Goal: Task Accomplishment & Management: Use online tool/utility

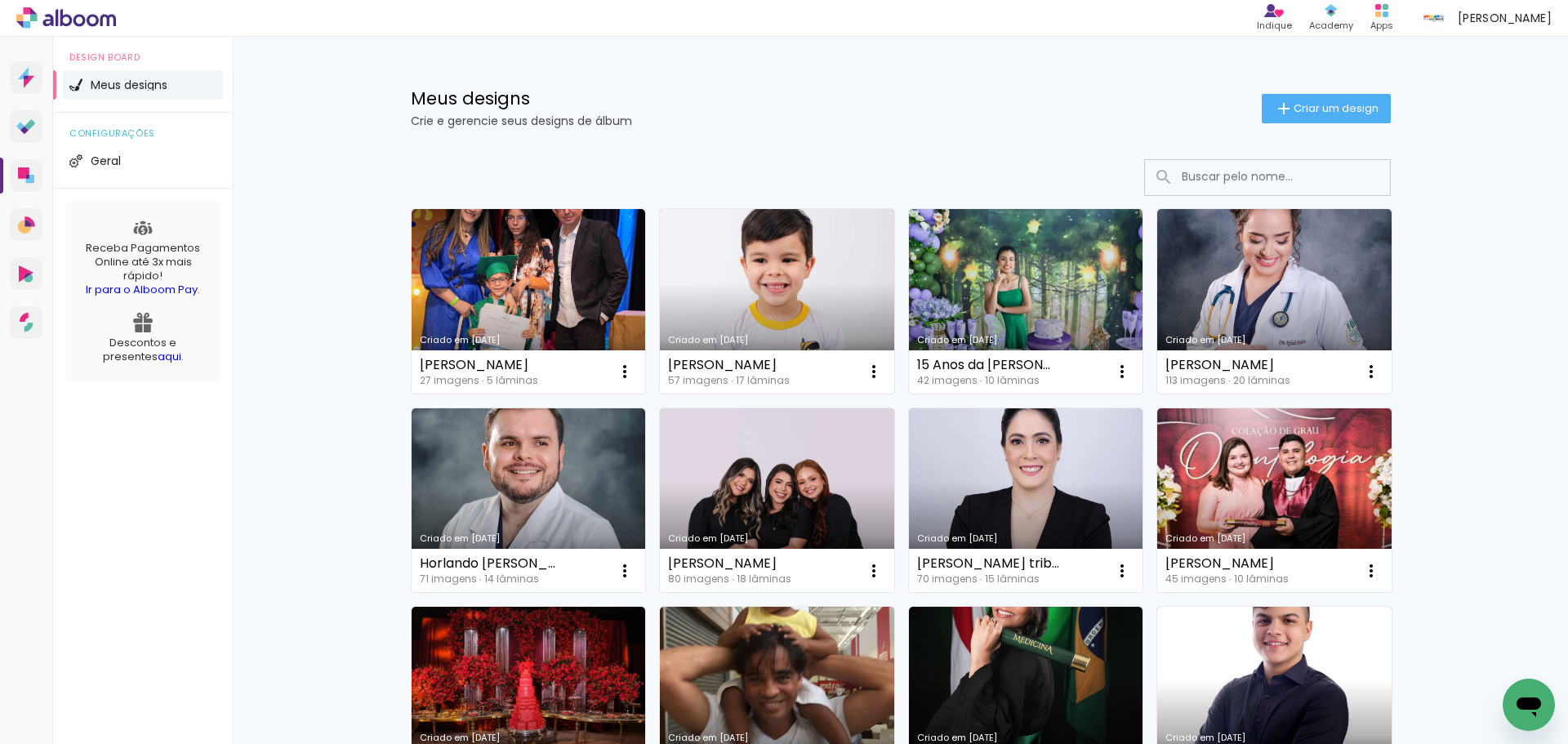
drag, startPoint x: 1202, startPoint y: 176, endPoint x: 1190, endPoint y: 178, distance: 12.2
click at [1198, 178] on input at bounding box center [1290, 177] width 233 height 33
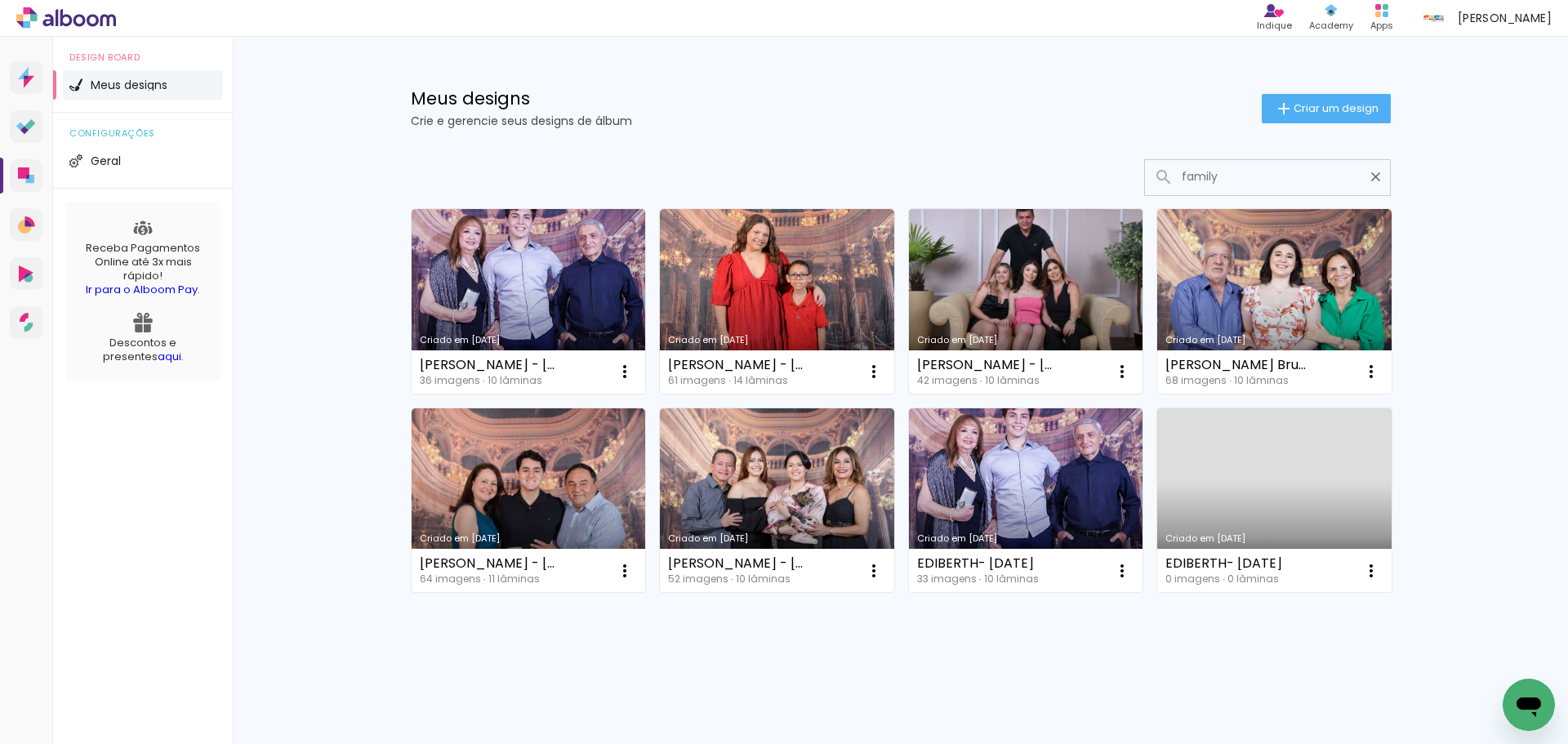
type input "family"
type paper-input "family"
click at [1017, 274] on link "Criado em [DATE]" at bounding box center [1027, 301] width 234 height 184
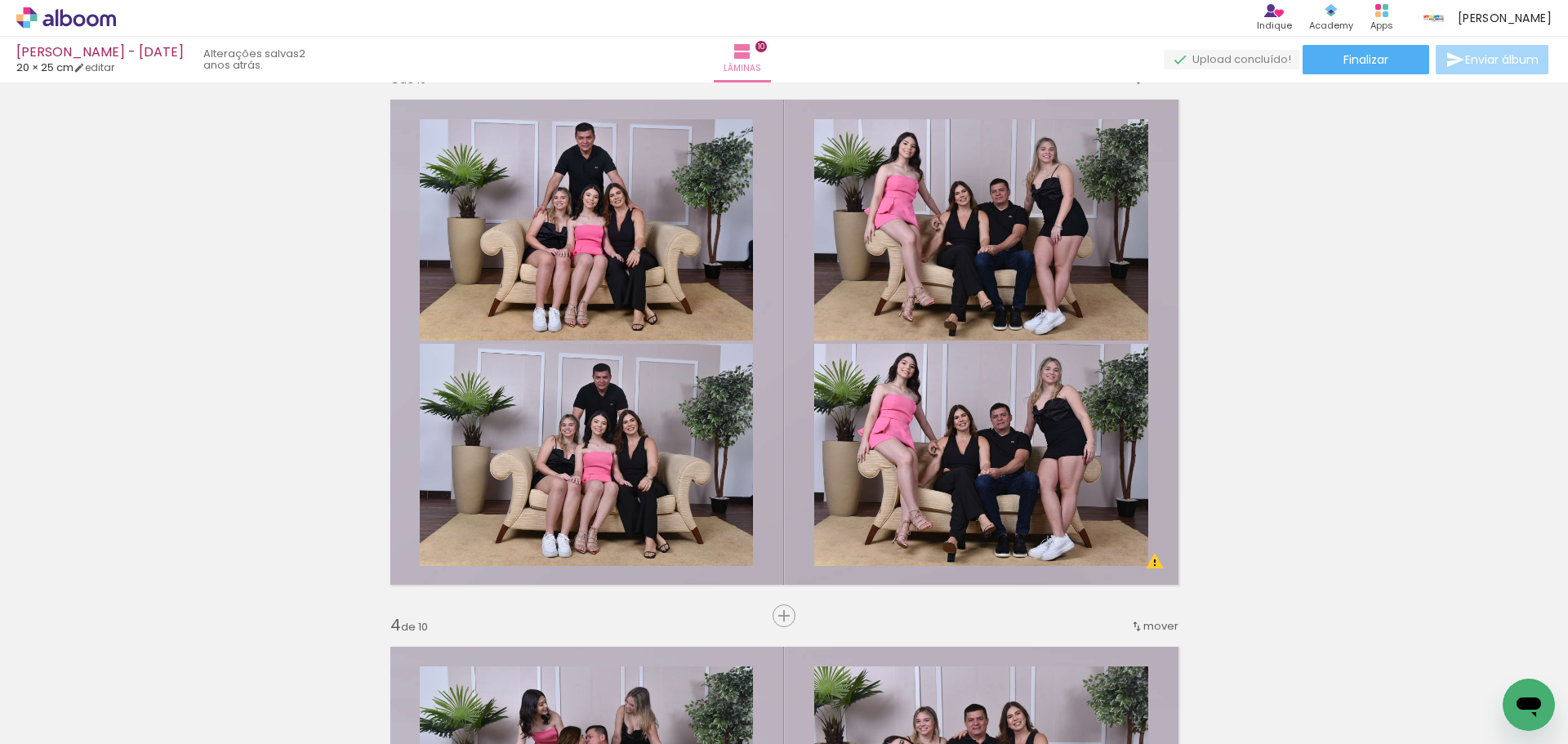
scroll to position [1143, 0]
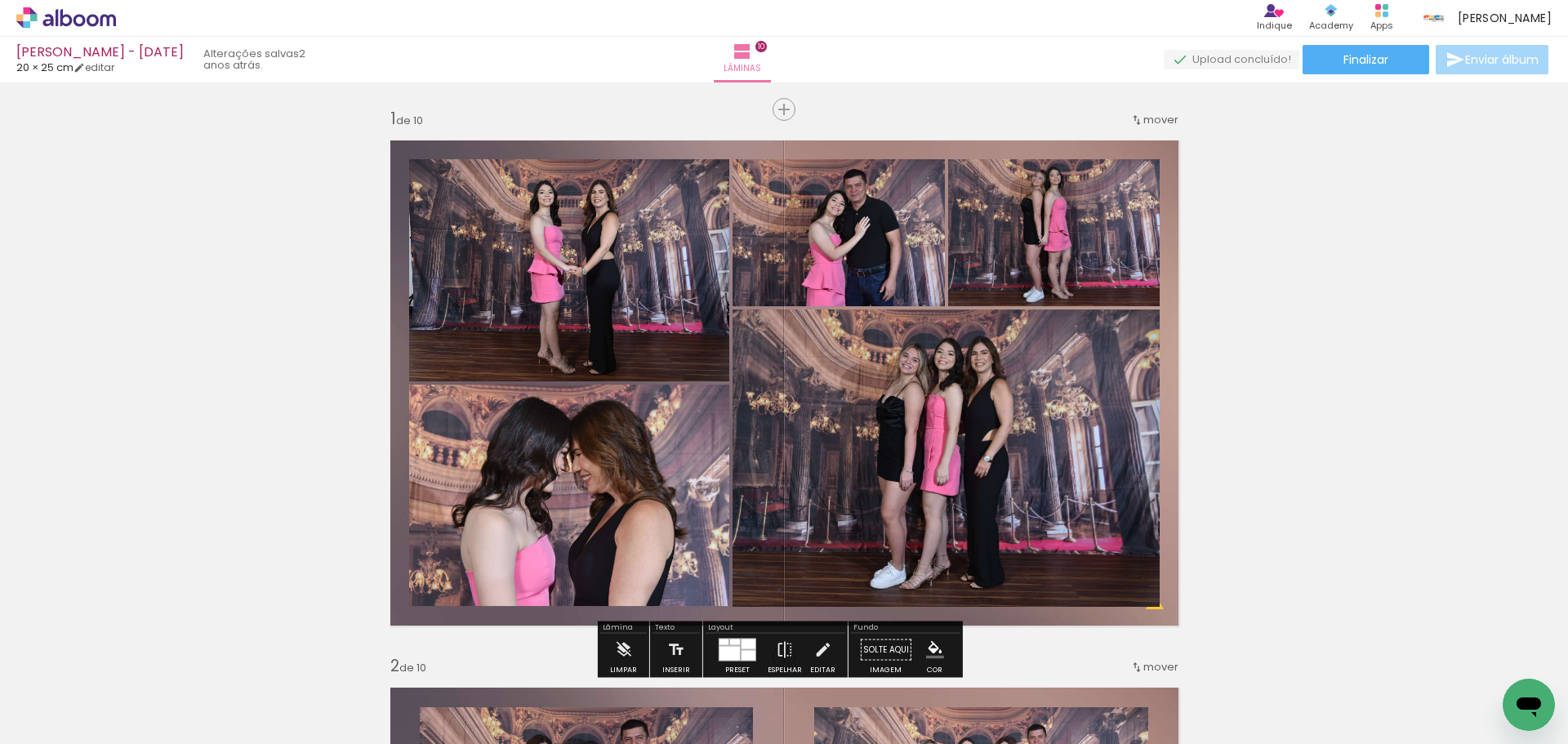
click at [106, 20] on icon at bounding box center [66, 18] width 100 height 21
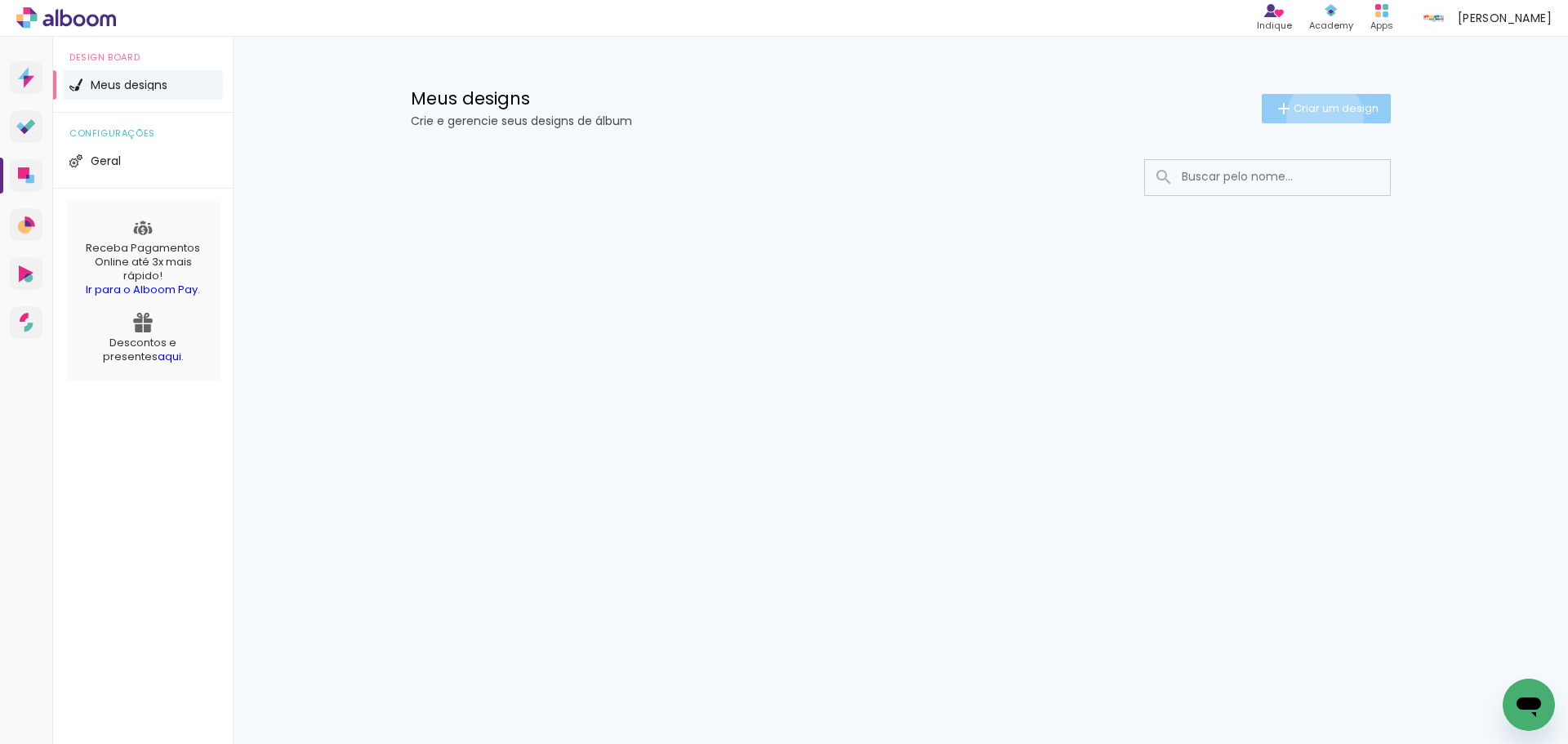
click at [1321, 117] on paper-button "Criar um design" at bounding box center [1326, 108] width 129 height 29
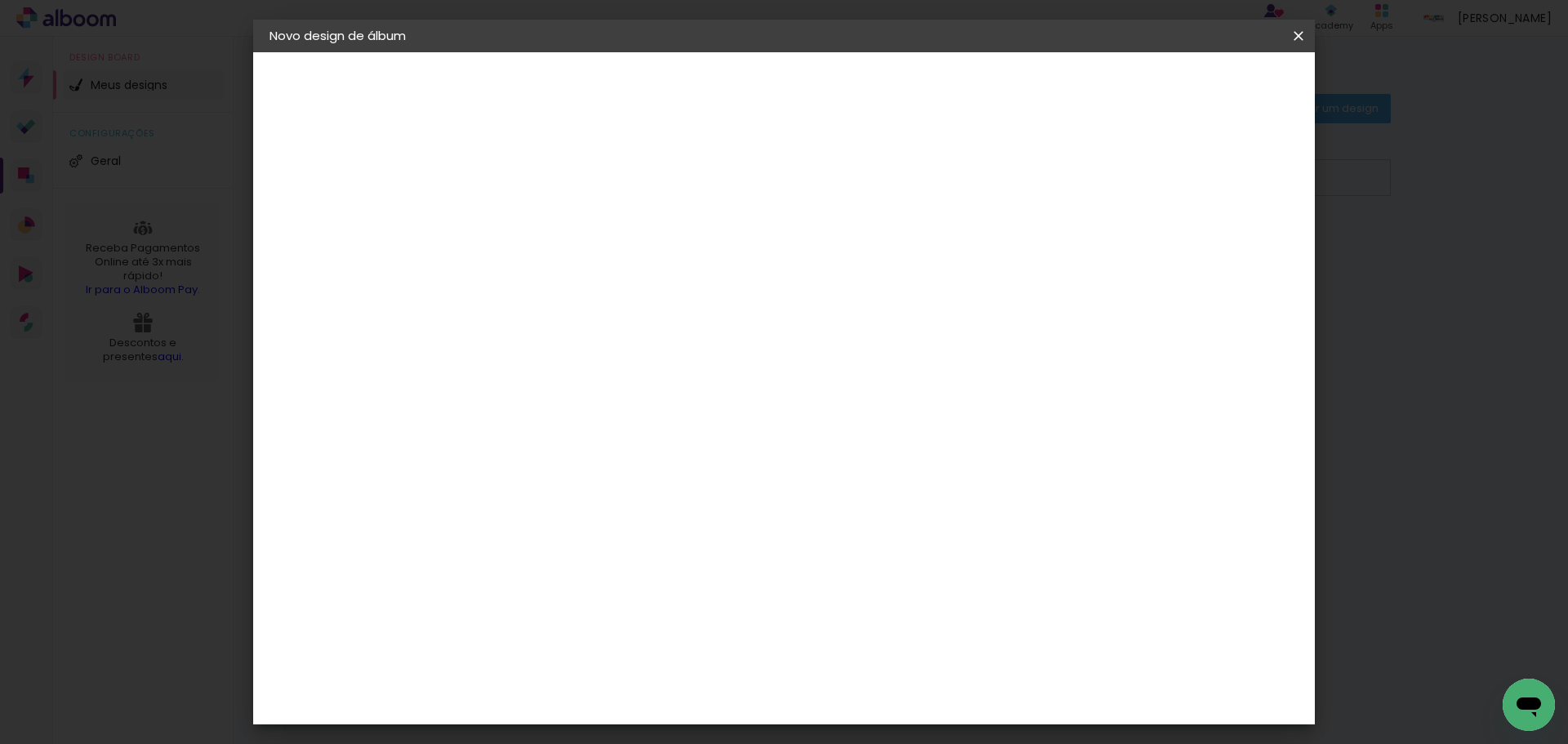
click at [537, 227] on input at bounding box center [537, 219] width 0 height 26
click at [537, 226] on input at bounding box center [537, 219] width 0 height 26
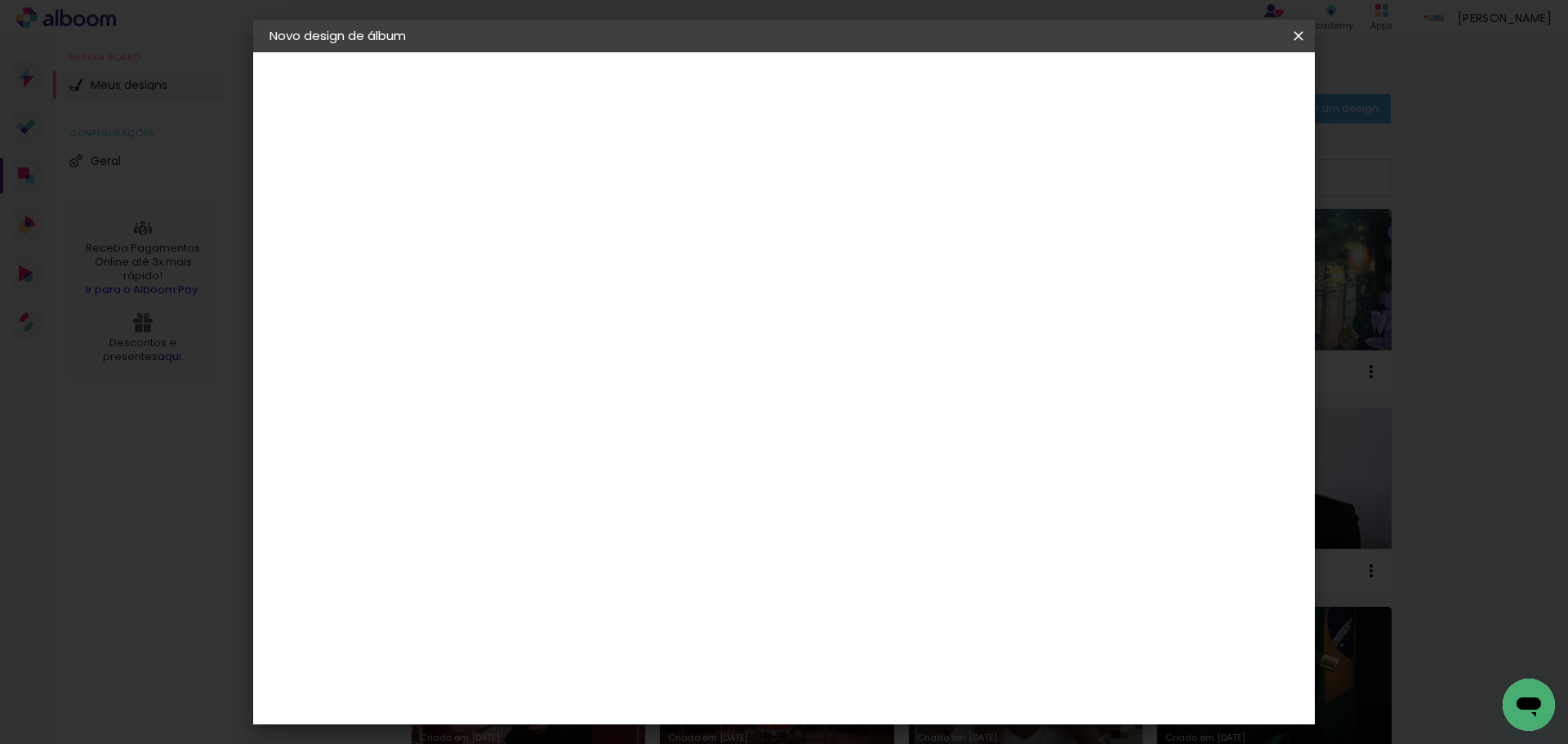
type input "Family day mostruário"
type paper-input "Family day mostruário"
click at [0, 0] on slot "Avançar" at bounding box center [0, 0] width 0 height 0
click at [843, 251] on paper-item "Tamanho Livre" at bounding box center [764, 248] width 157 height 36
click at [0, 0] on slot "Avançar" at bounding box center [0, 0] width 0 height 0
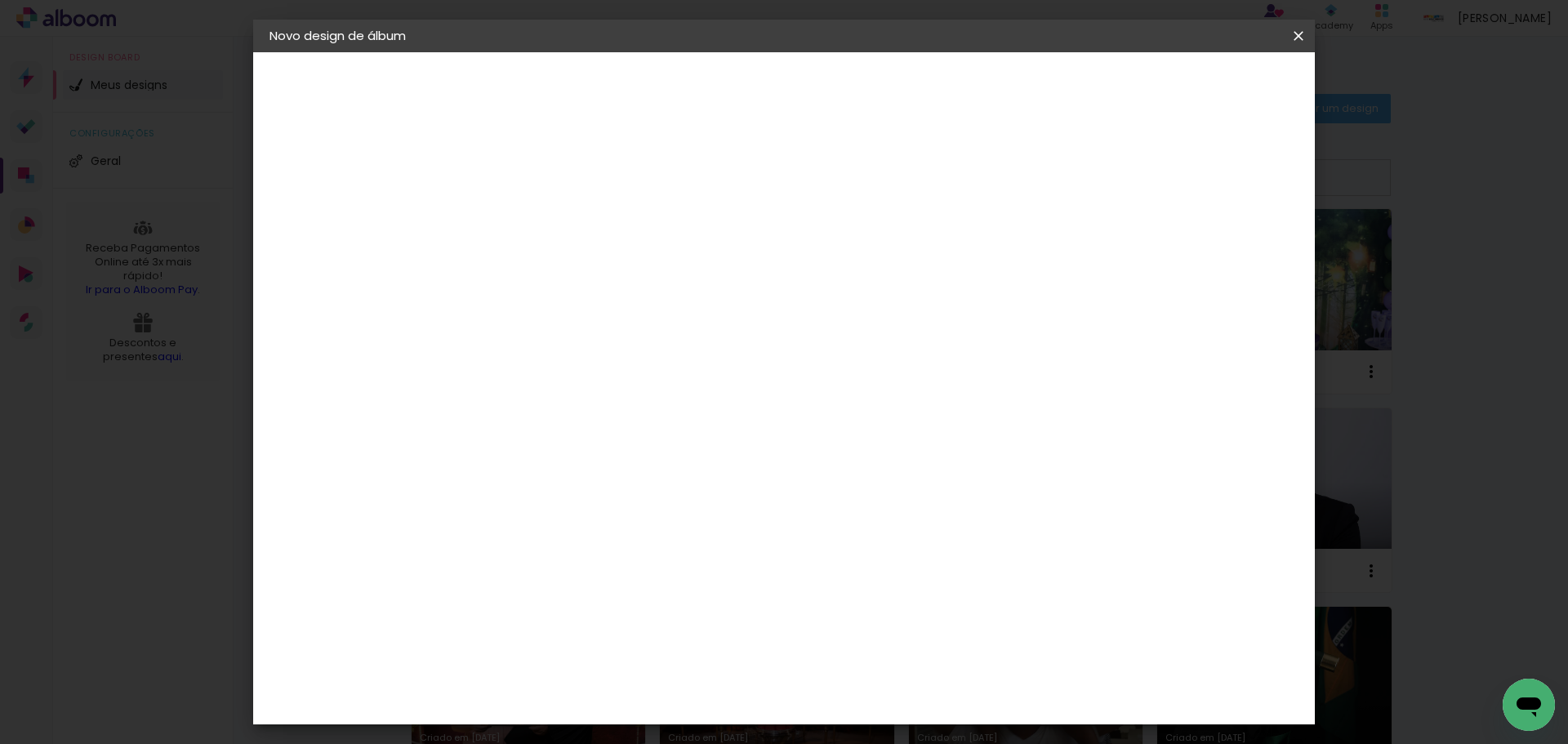
drag, startPoint x: 505, startPoint y: 462, endPoint x: 427, endPoint y: 462, distance: 78.0
click at [427, 52] on quentale-album-spec "Iniciar design Iniciar design" at bounding box center [784, 52] width 1062 height 0
type input "3"
type input "25,4"
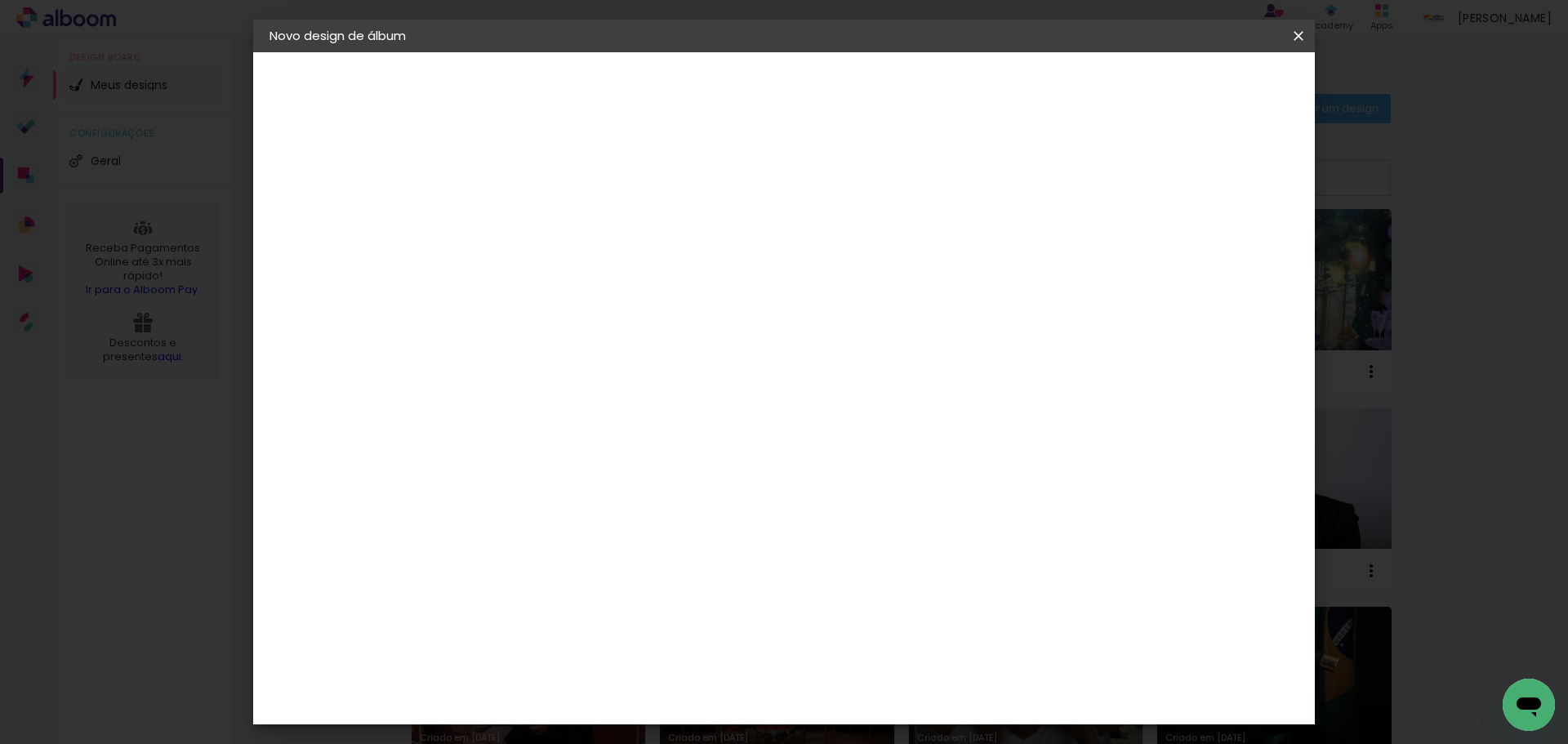
type paper-input "25,4"
drag, startPoint x: 862, startPoint y: 477, endPoint x: 935, endPoint y: 472, distance: 73.2
click at [952, 472] on div "cm" at bounding box center [884, 479] width 642 height 57
type input "40,6"
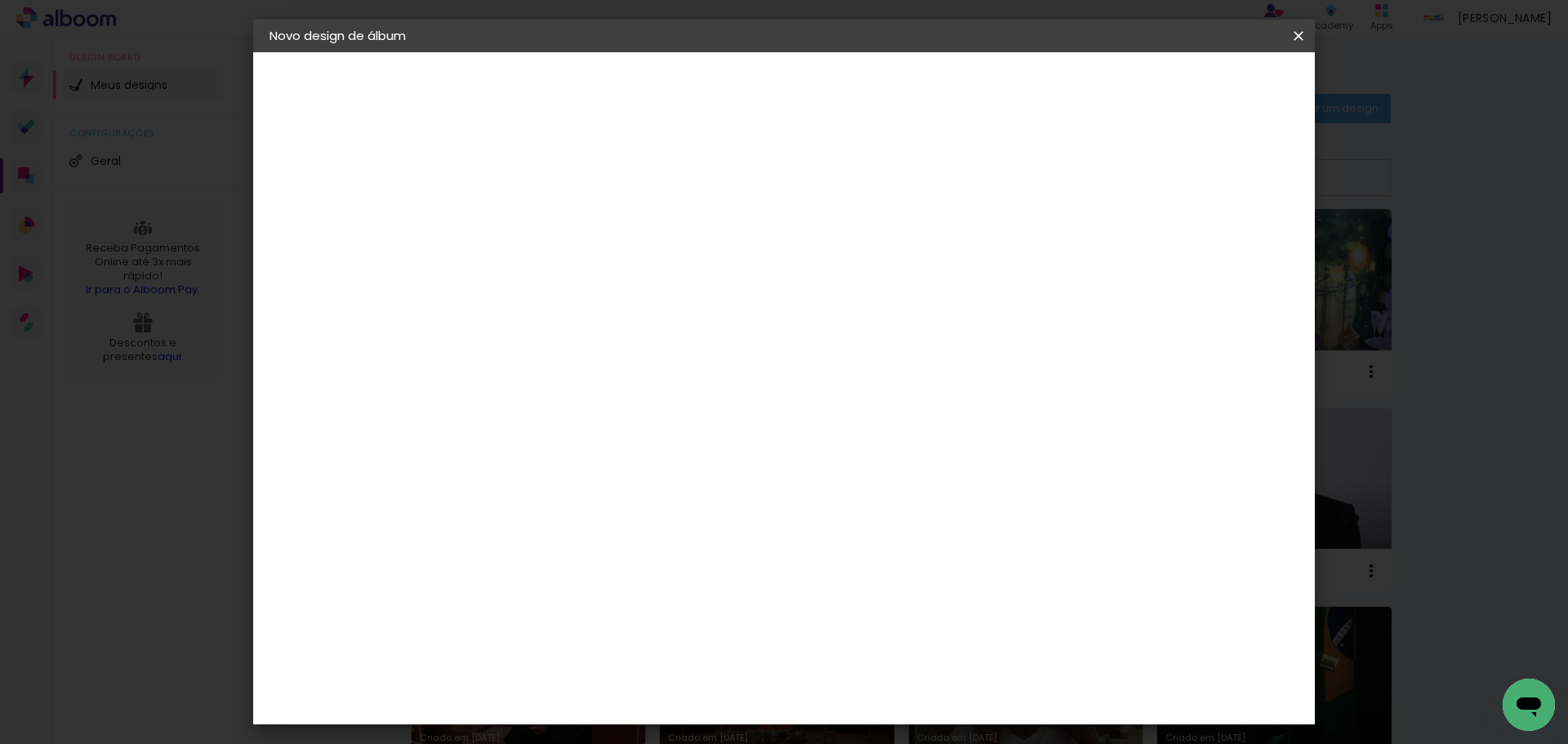
type paper-input "40,6"
click at [1116, 184] on div at bounding box center [1108, 188] width 15 height 15
type paper-checkbox "on"
click at [1209, 72] on paper-button "Iniciar design" at bounding box center [1159, 86] width 107 height 28
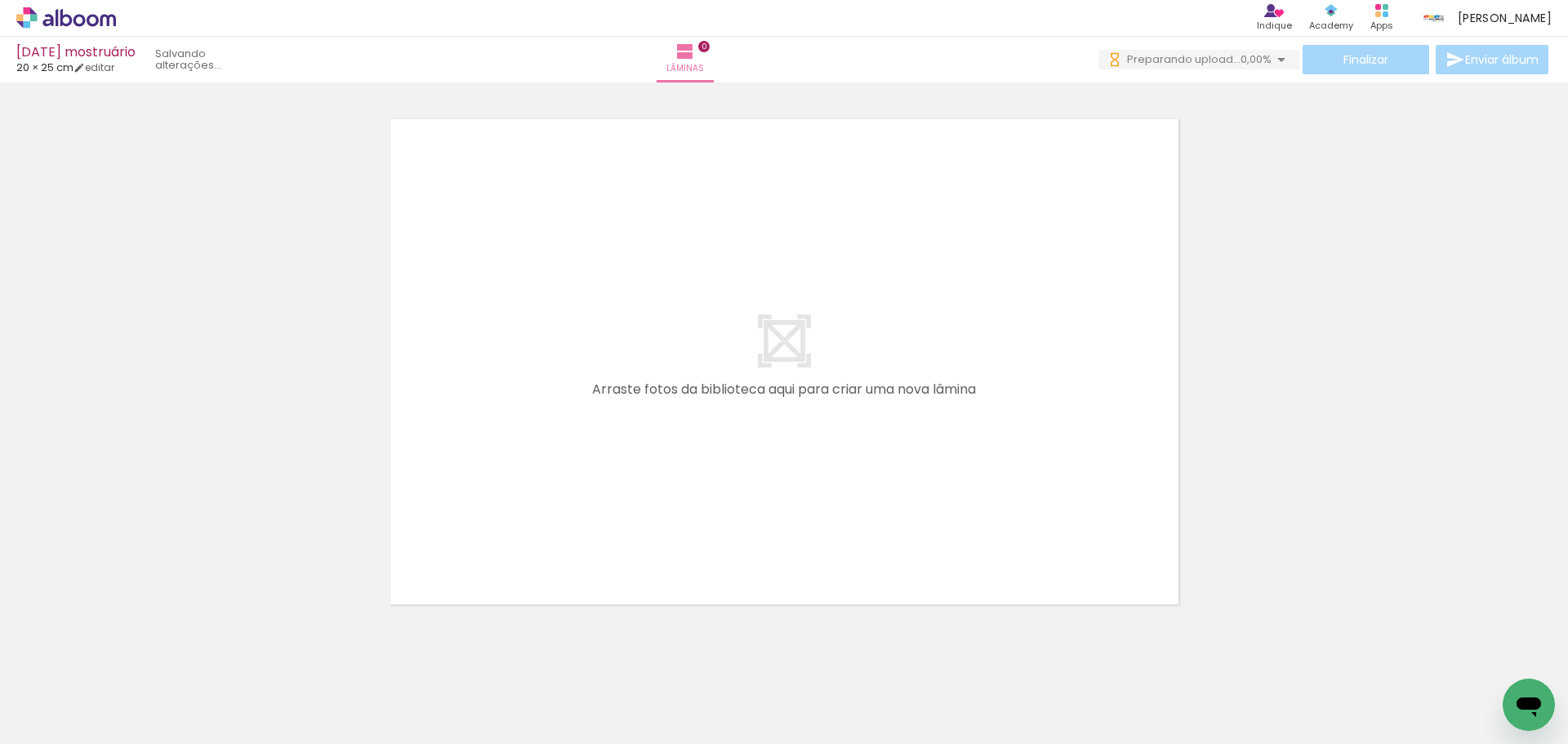
click at [72, 693] on input "Todas as fotos" at bounding box center [46, 695] width 62 height 14
click at [0, 0] on slot "Não utilizadas" at bounding box center [0, 0] width 0 height 0
type input "Não utilizadas"
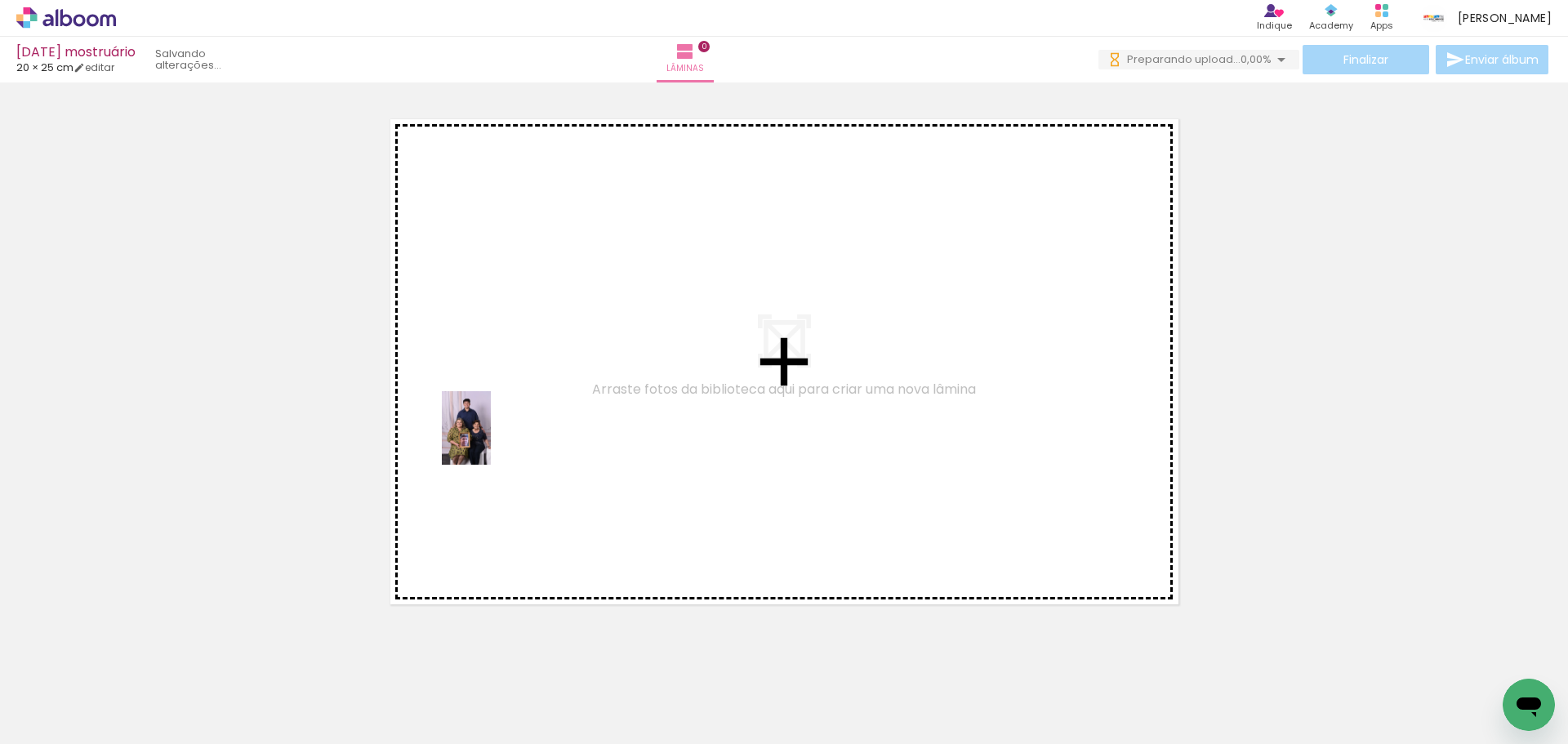
drag, startPoint x: 169, startPoint y: 697, endPoint x: 463, endPoint y: 455, distance: 380.8
click at [538, 402] on quentale-workspace at bounding box center [784, 372] width 1568 height 744
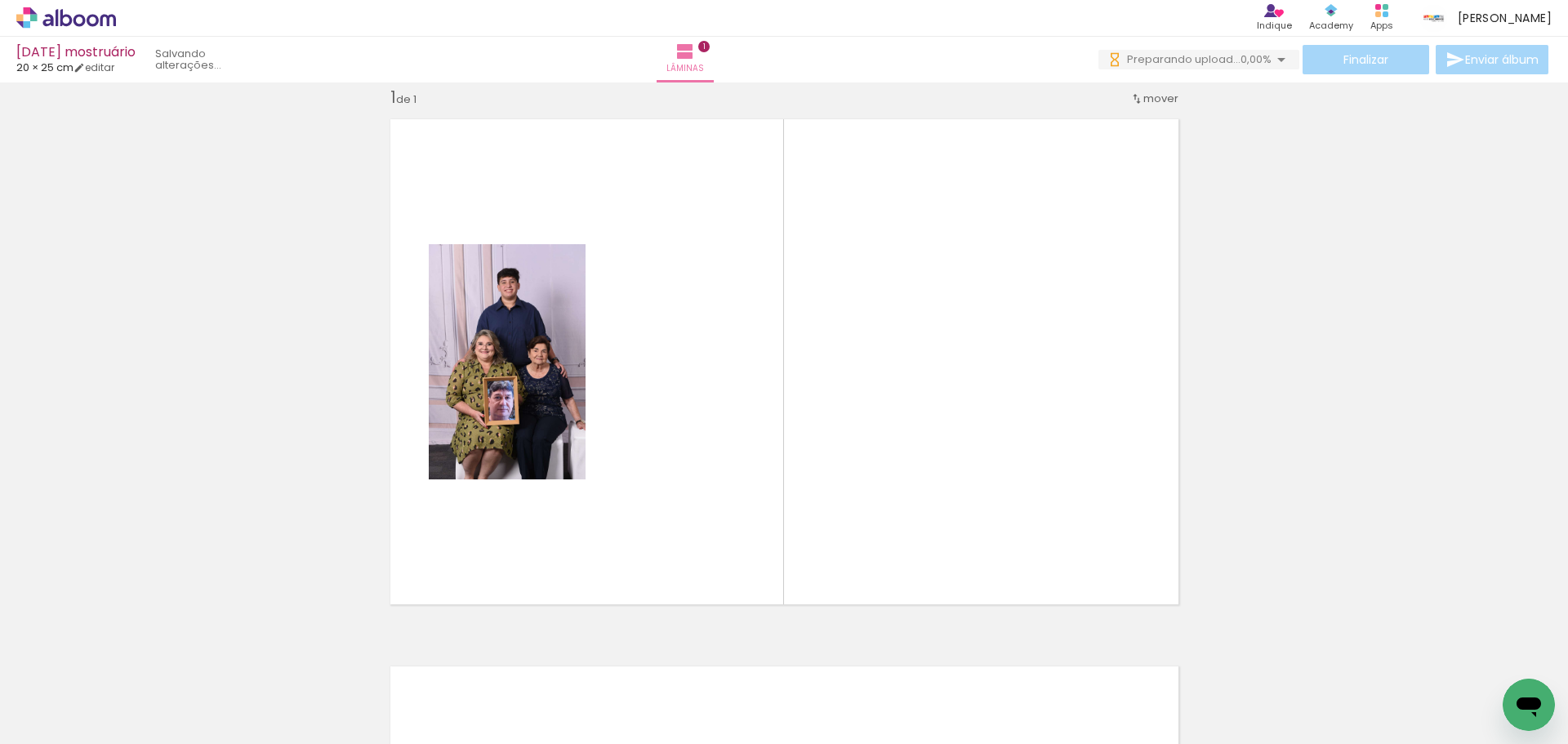
scroll to position [21, 0]
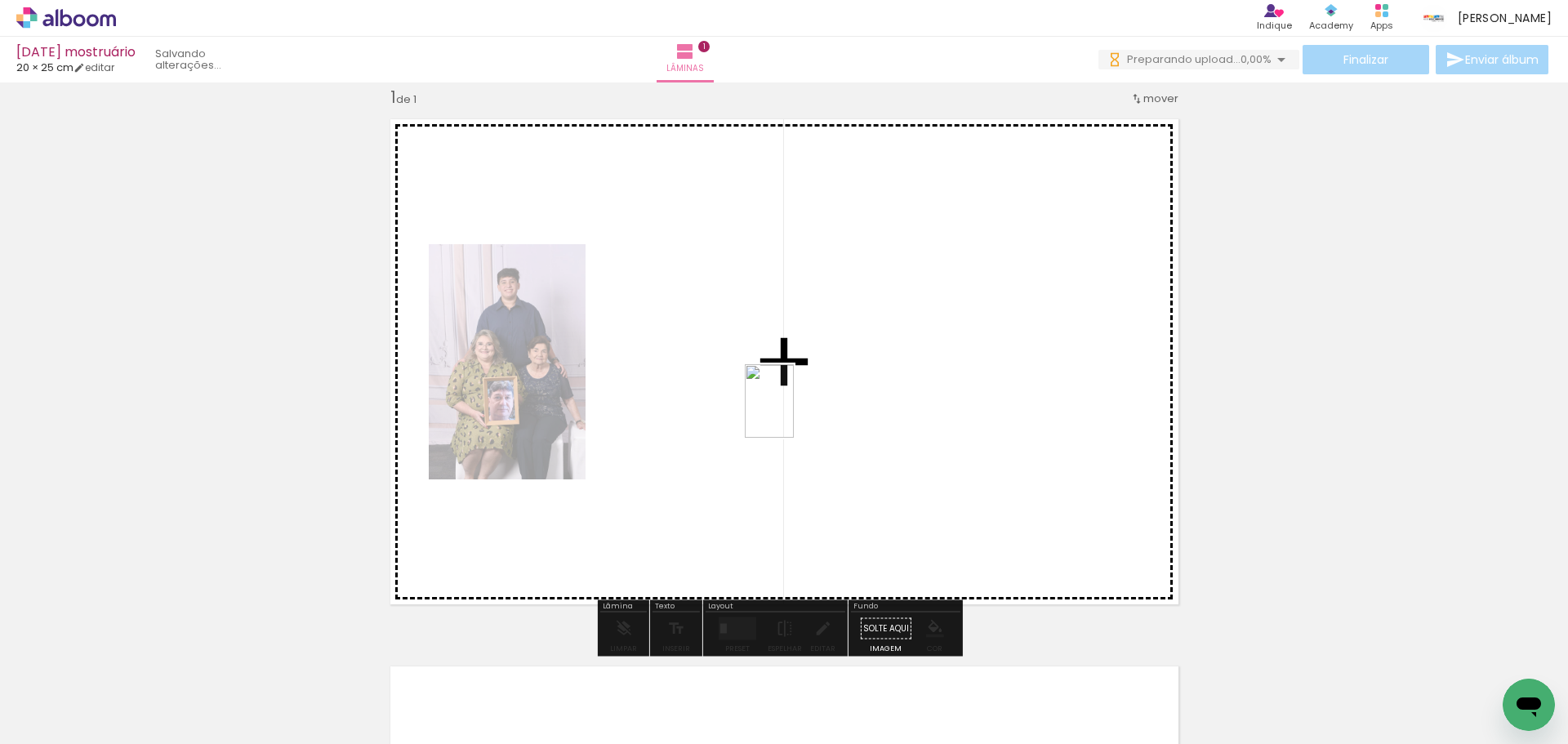
drag, startPoint x: 191, startPoint y: 692, endPoint x: 794, endPoint y: 413, distance: 664.4
click at [794, 413] on quentale-workspace at bounding box center [784, 372] width 1568 height 744
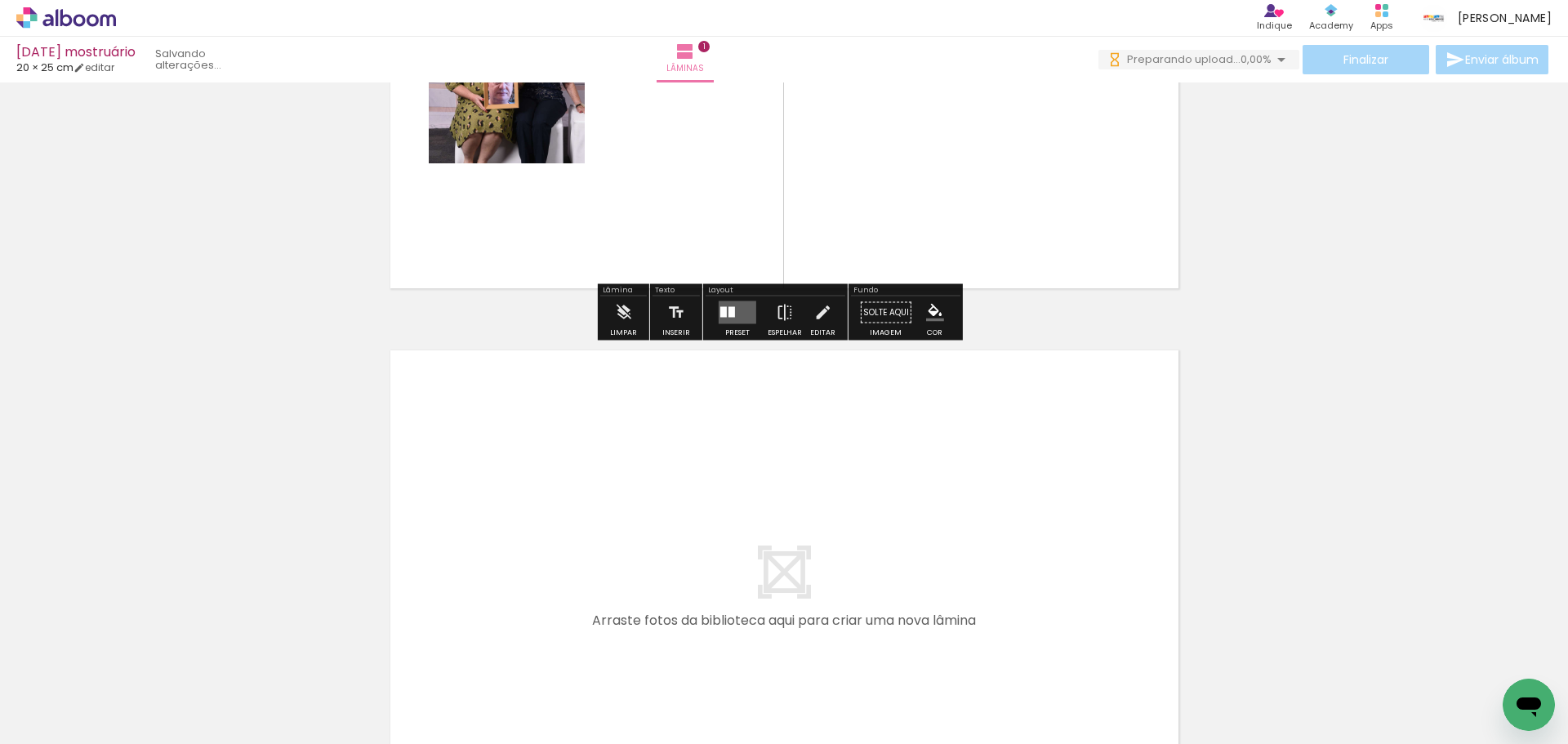
scroll to position [348, 0]
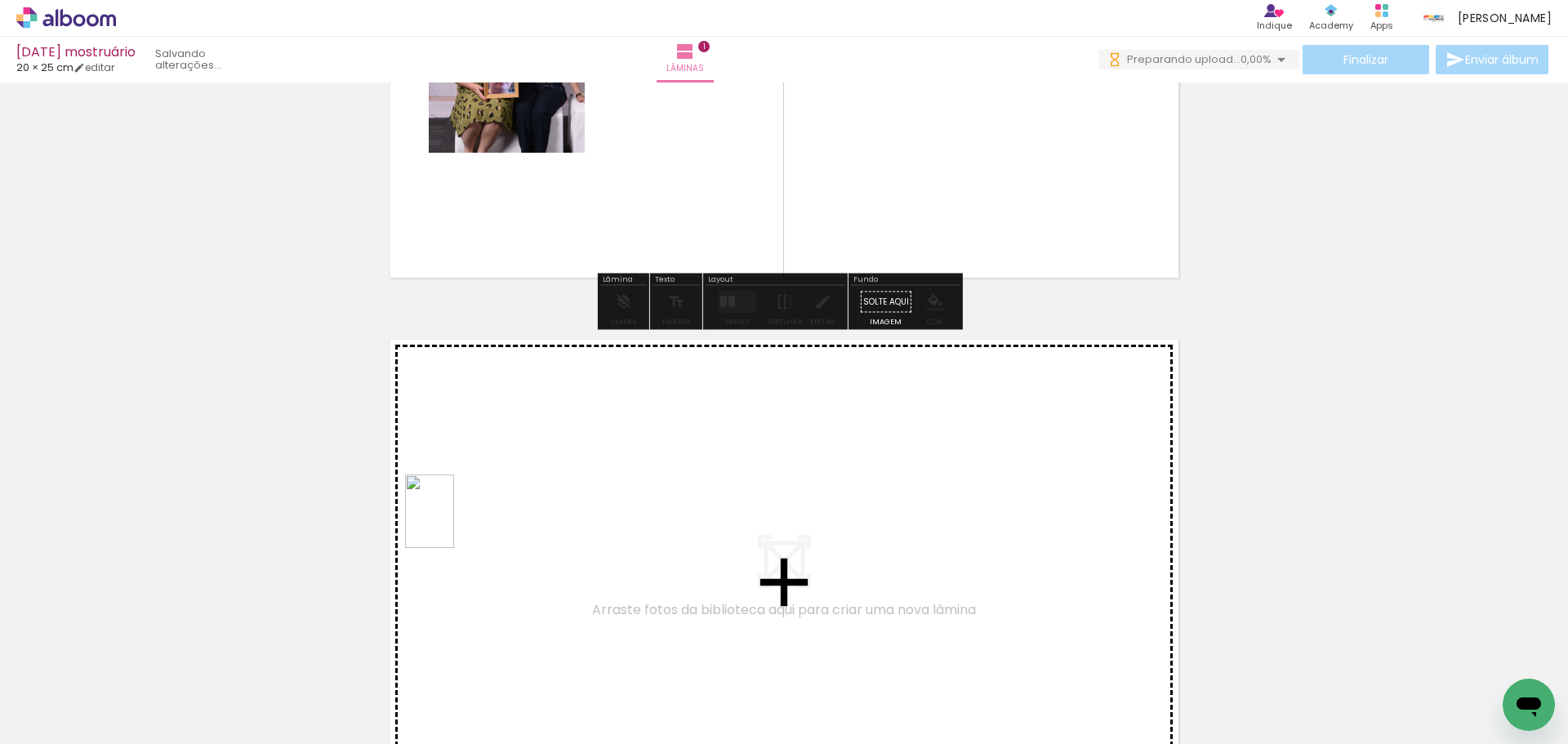
drag, startPoint x: 391, startPoint y: 562, endPoint x: 491, endPoint y: 511, distance: 112.3
click at [491, 511] on quentale-workspace at bounding box center [784, 372] width 1568 height 744
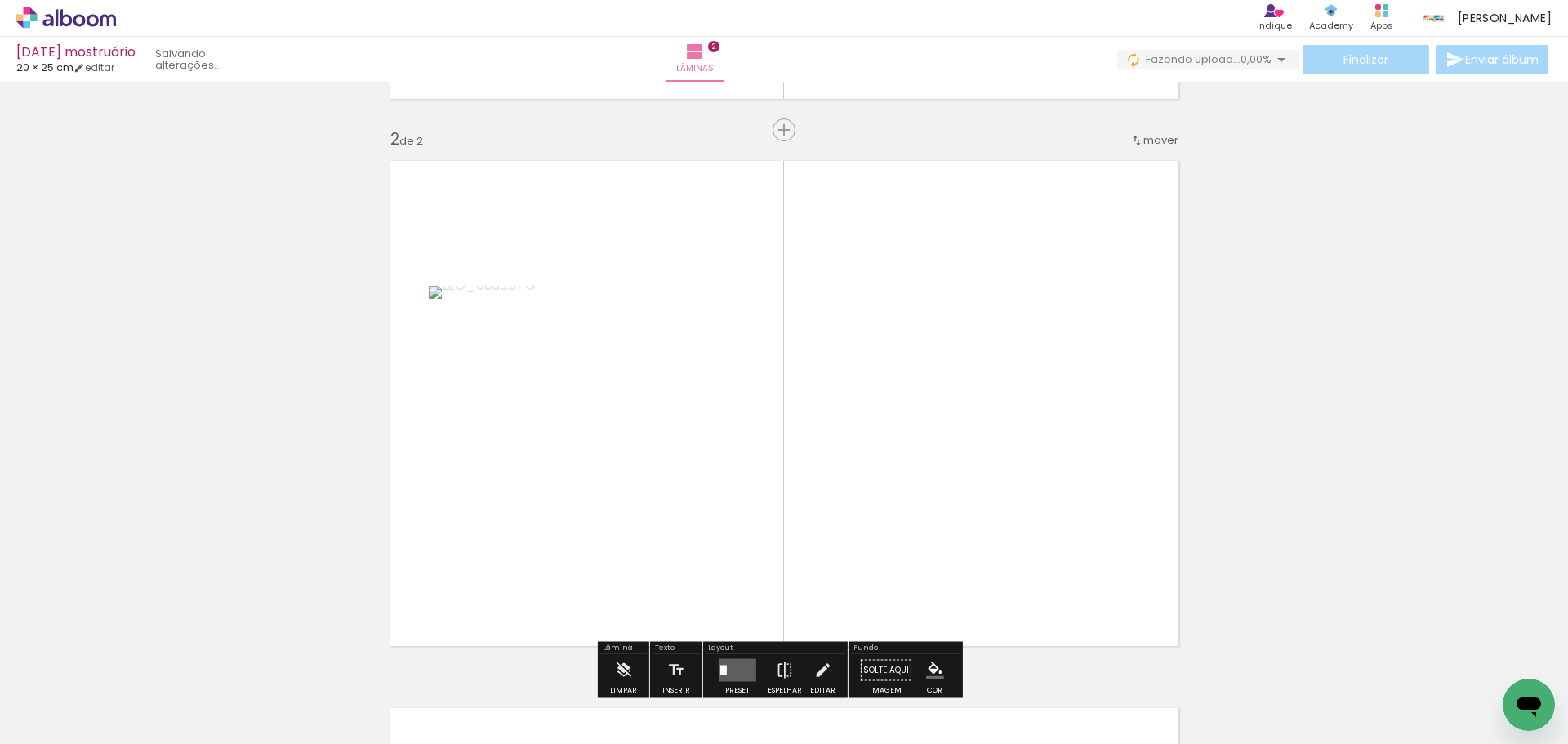
scroll to position [569, 0]
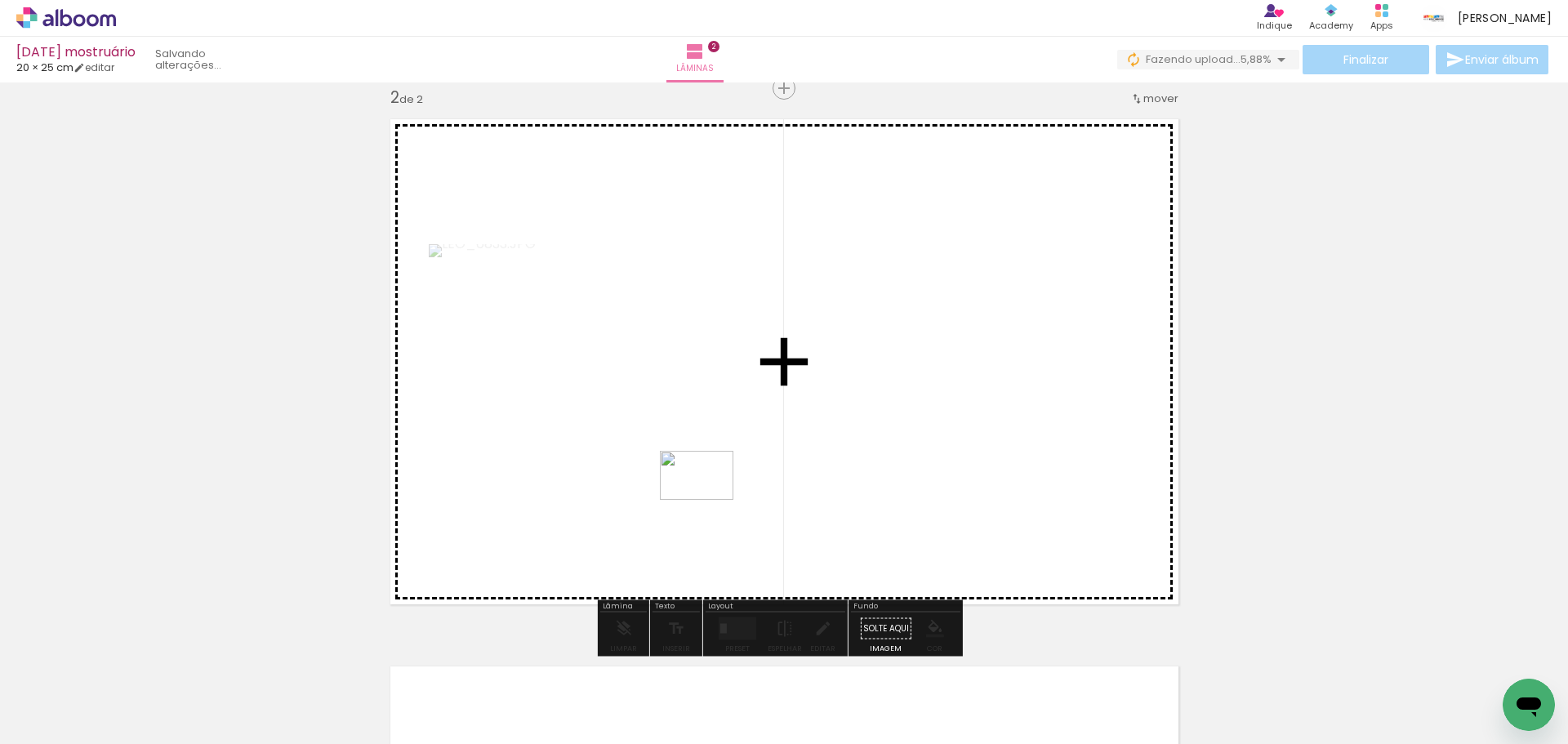
drag, startPoint x: 553, startPoint y: 699, endPoint x: 747, endPoint y: 442, distance: 322.0
click at [747, 442] on quentale-workspace at bounding box center [784, 372] width 1568 height 744
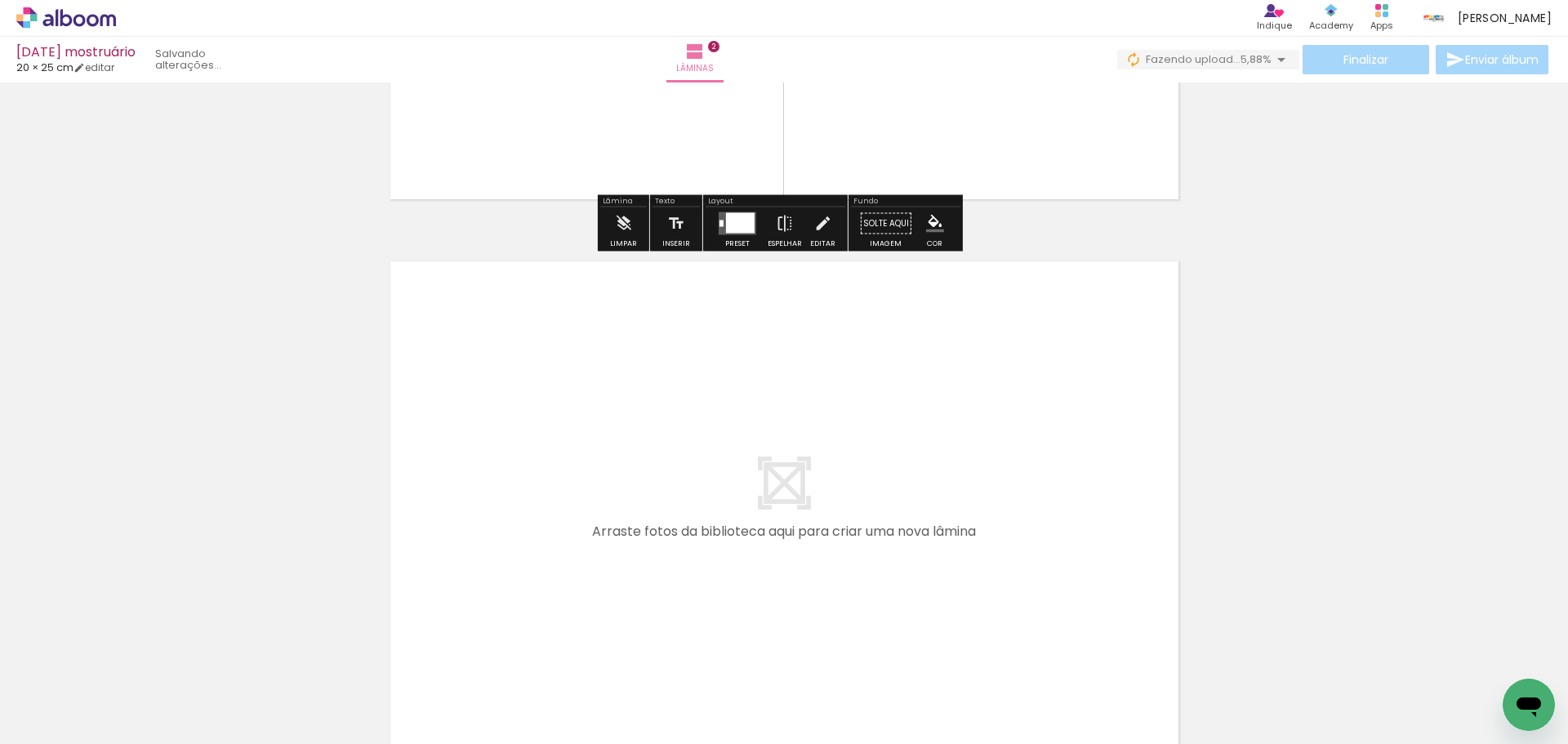
scroll to position [977, 0]
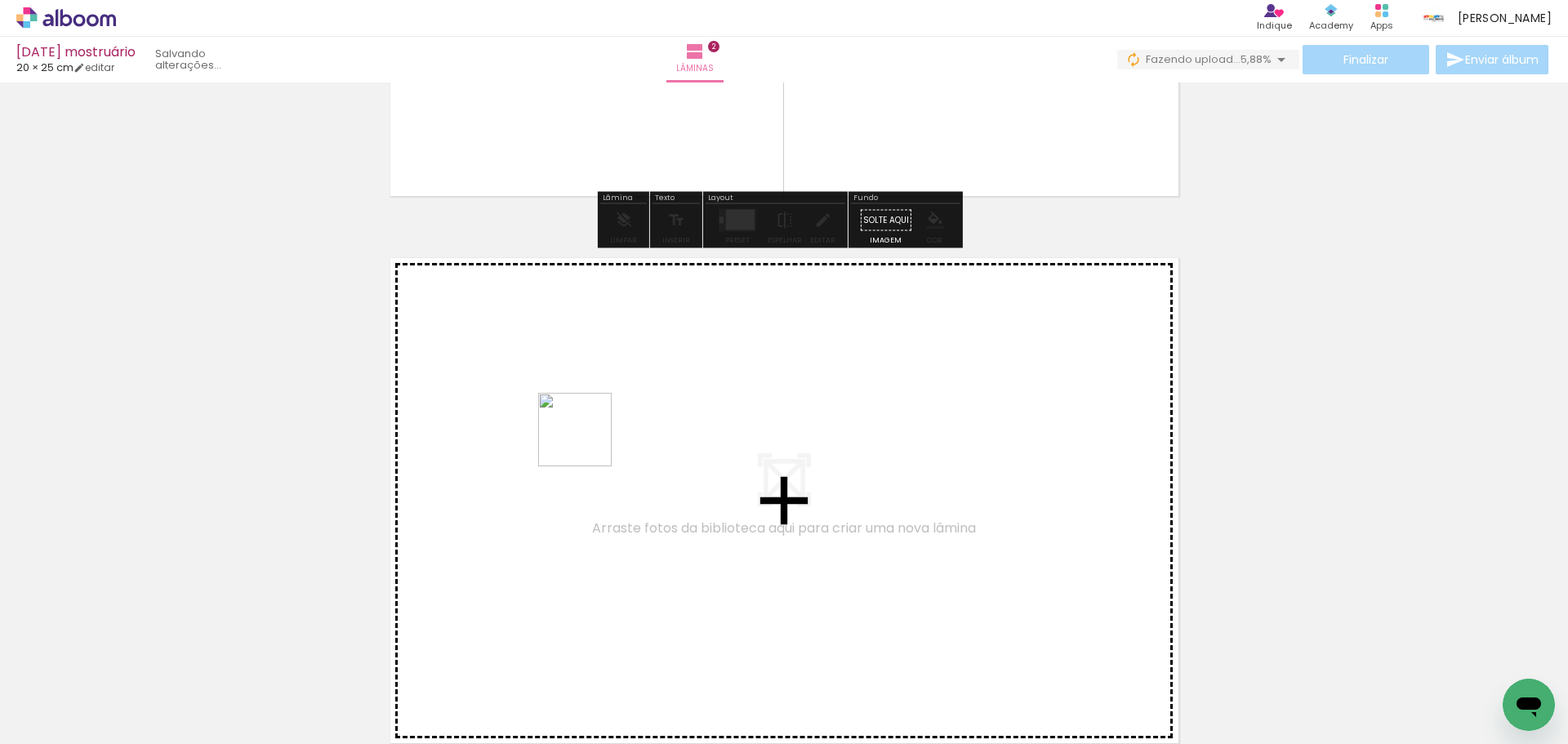
drag, startPoint x: 448, startPoint y: 707, endPoint x: 590, endPoint y: 440, distance: 302.4
click at [590, 440] on quentale-workspace at bounding box center [784, 372] width 1568 height 744
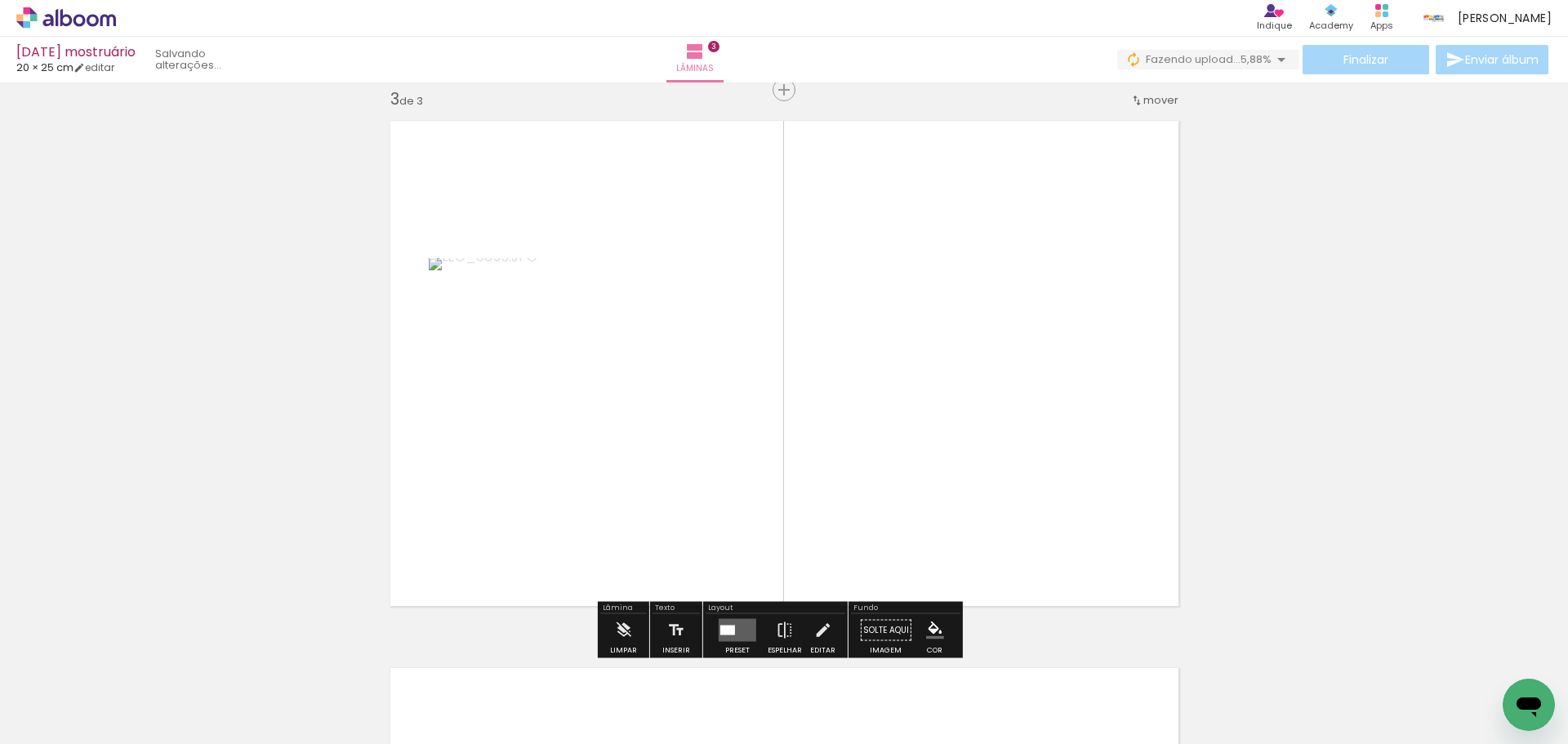
scroll to position [1116, 0]
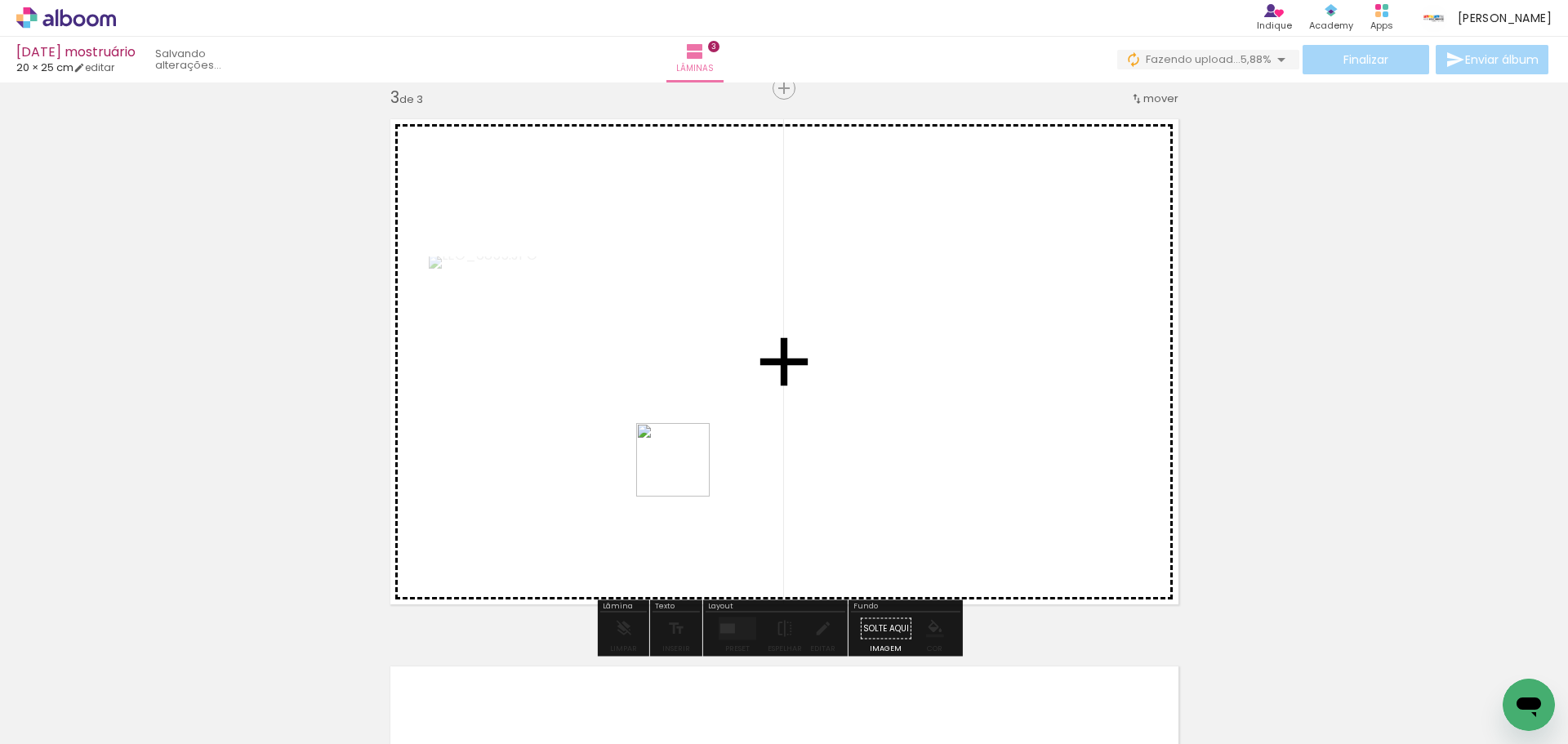
drag, startPoint x: 422, startPoint y: 645, endPoint x: 766, endPoint y: 423, distance: 409.4
click at [765, 423] on quentale-workspace at bounding box center [784, 372] width 1568 height 744
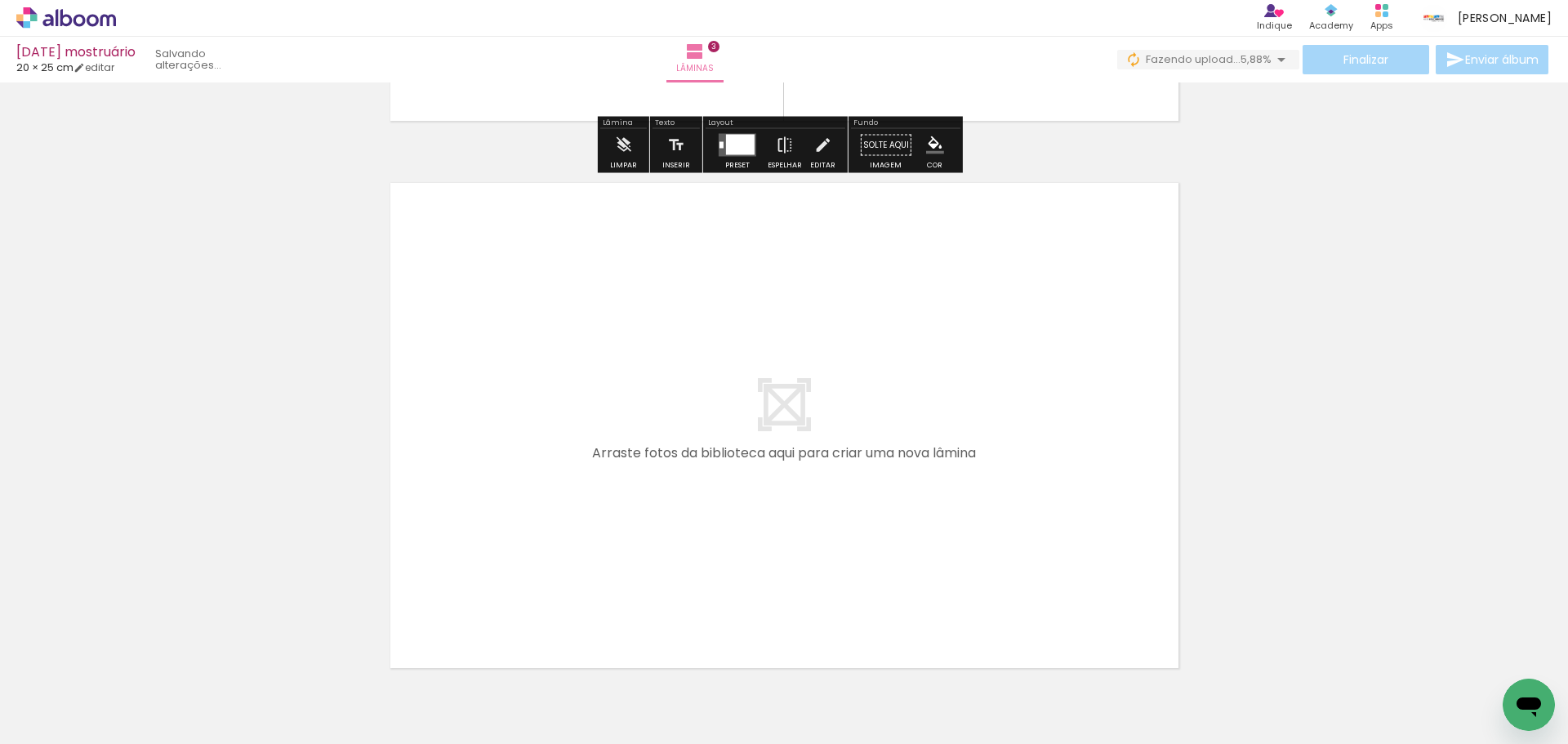
scroll to position [1606, 0]
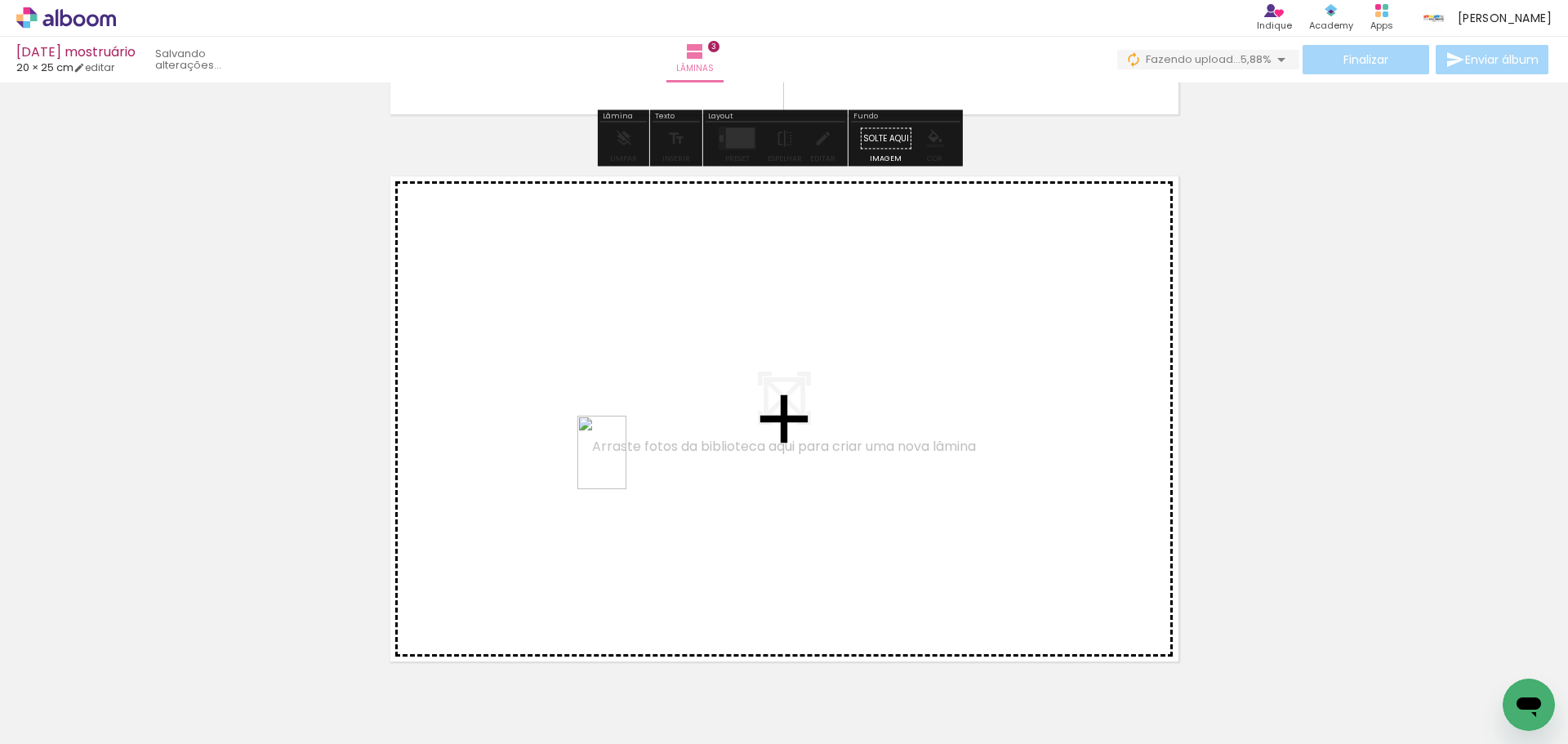
drag, startPoint x: 277, startPoint y: 682, endPoint x: 627, endPoint y: 465, distance: 411.8
click at [627, 465] on quentale-workspace at bounding box center [784, 372] width 1568 height 744
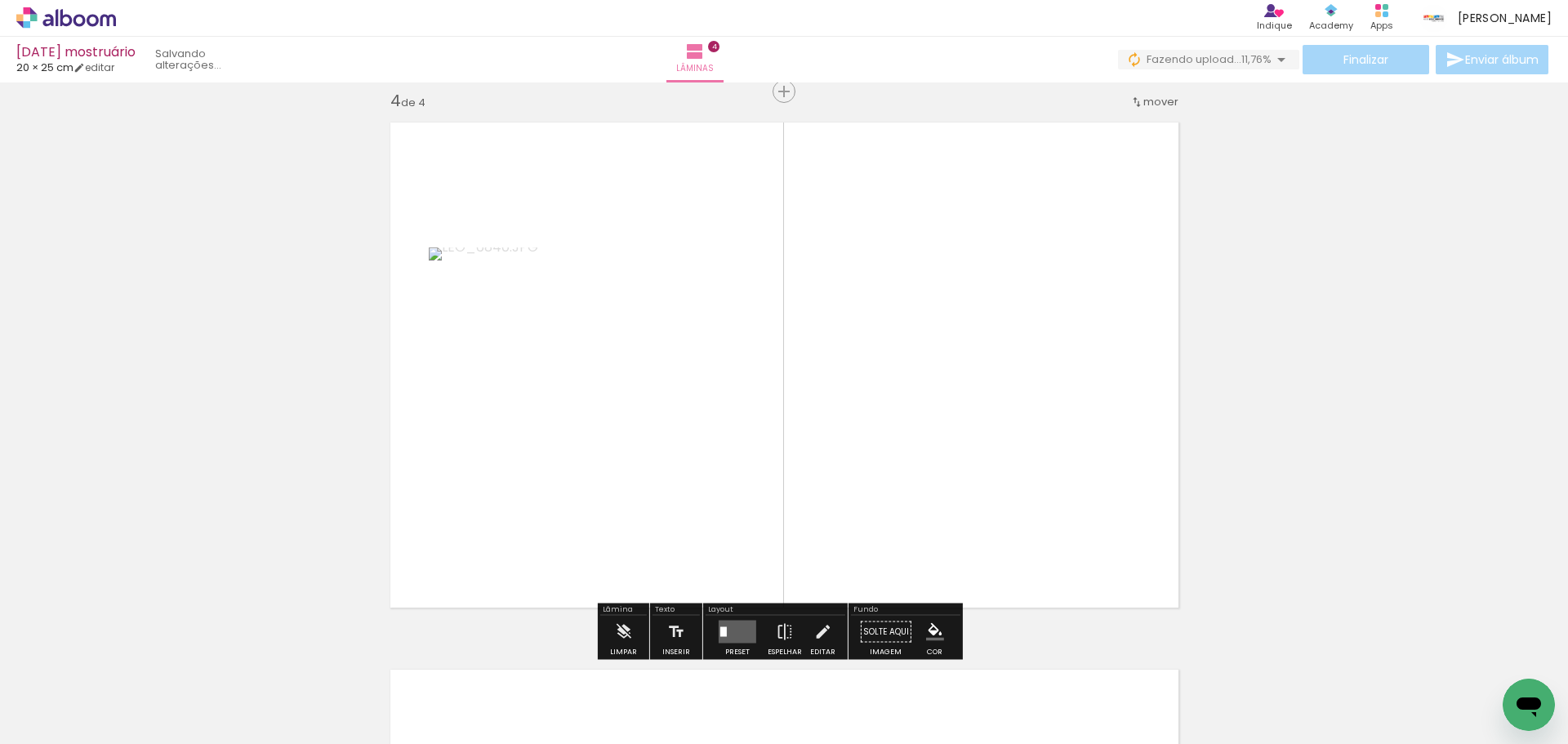
scroll to position [1663, 0]
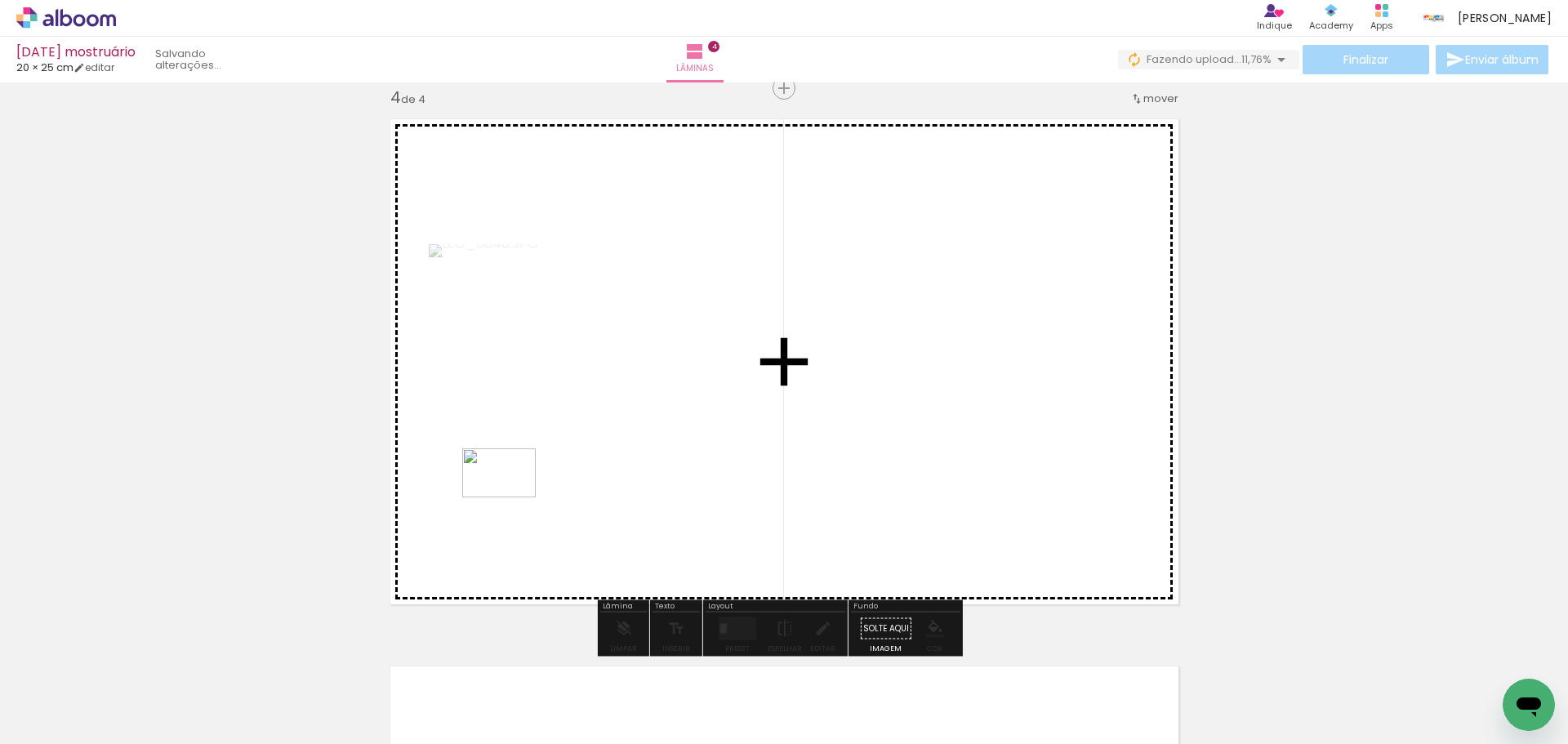
drag, startPoint x: 151, startPoint y: 689, endPoint x: 530, endPoint y: 487, distance: 429.5
click at [530, 487] on quentale-workspace at bounding box center [784, 372] width 1568 height 744
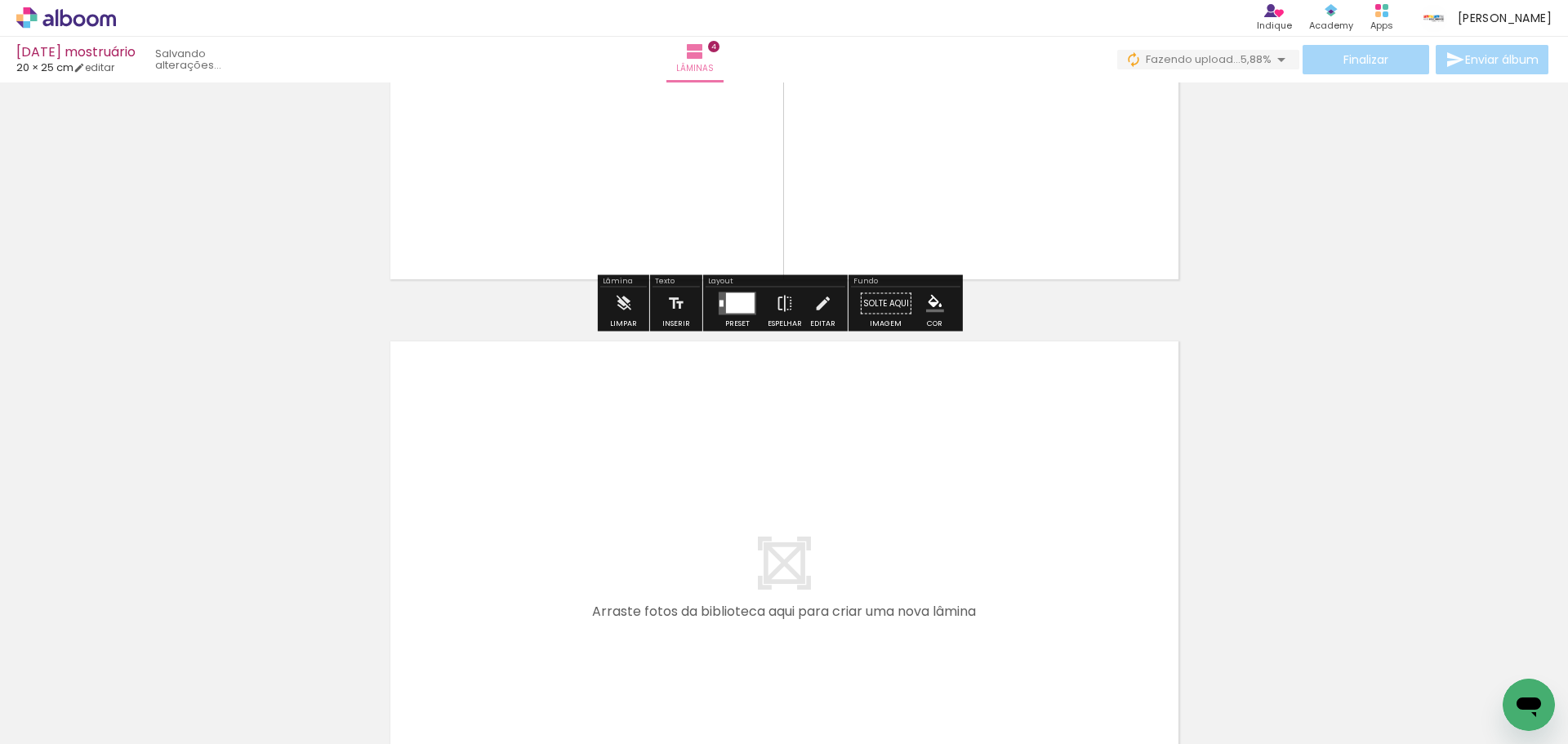
scroll to position [1990, 0]
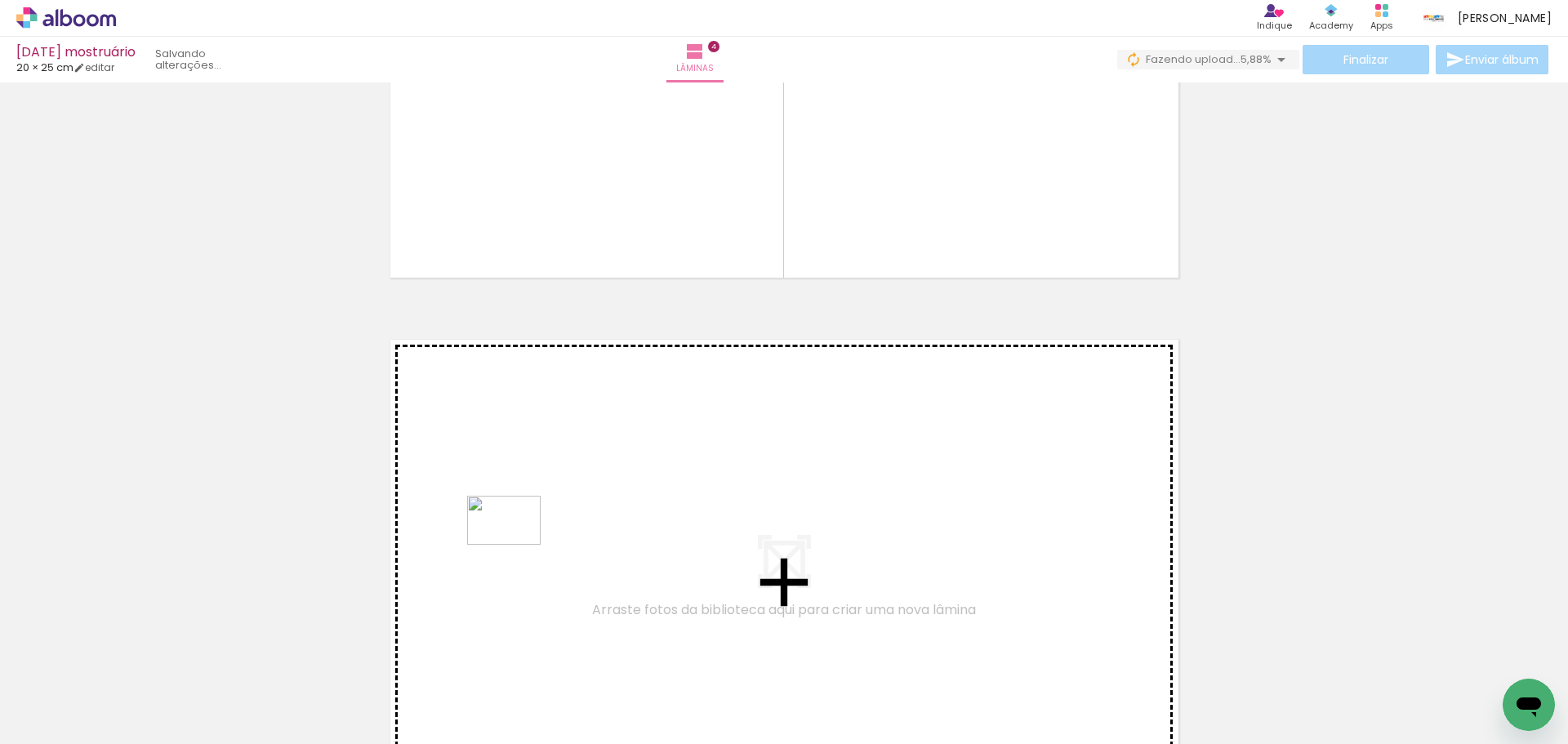
drag, startPoint x: 182, startPoint y: 717, endPoint x: 517, endPoint y: 545, distance: 376.6
click at [517, 545] on quentale-workspace at bounding box center [784, 372] width 1568 height 744
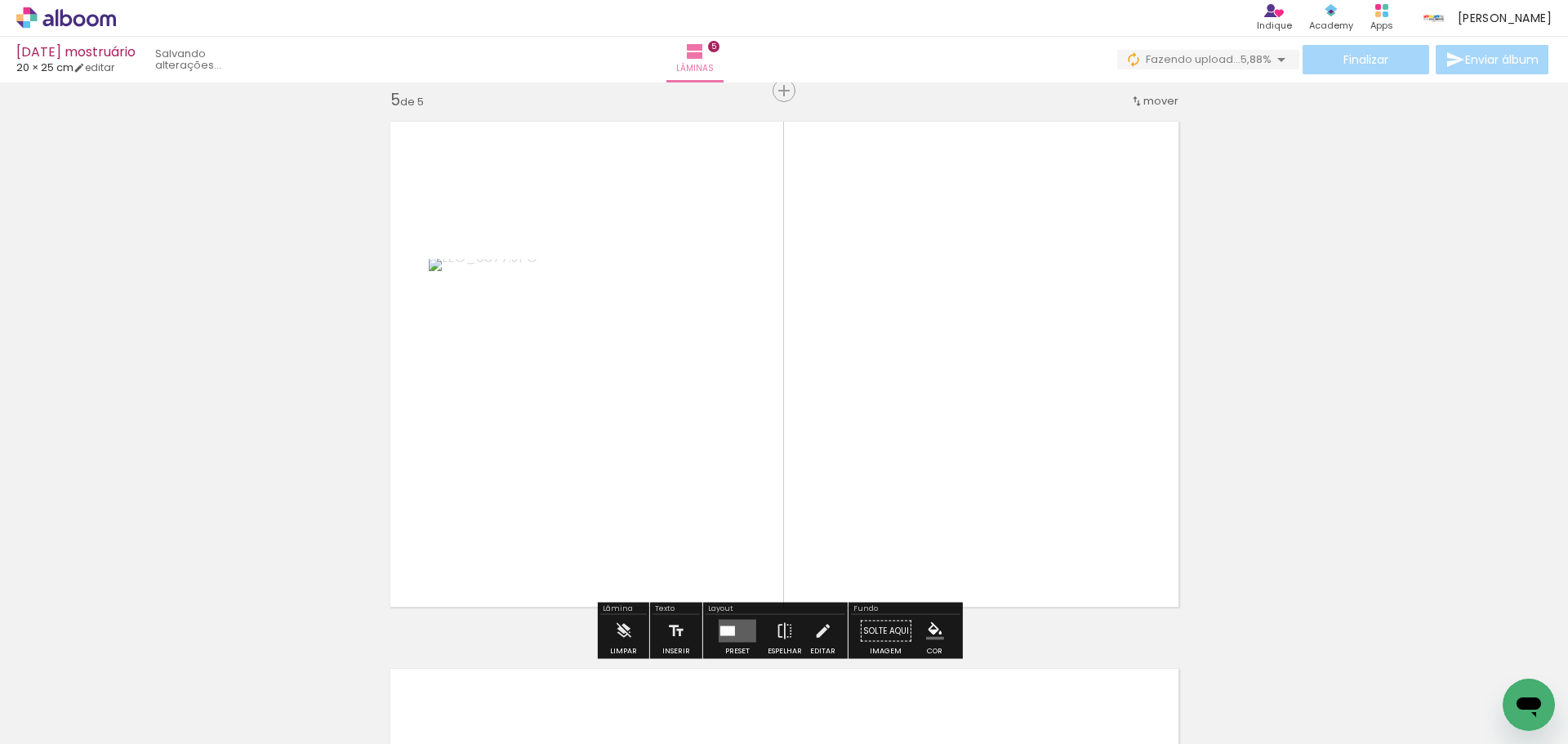
scroll to position [2211, 0]
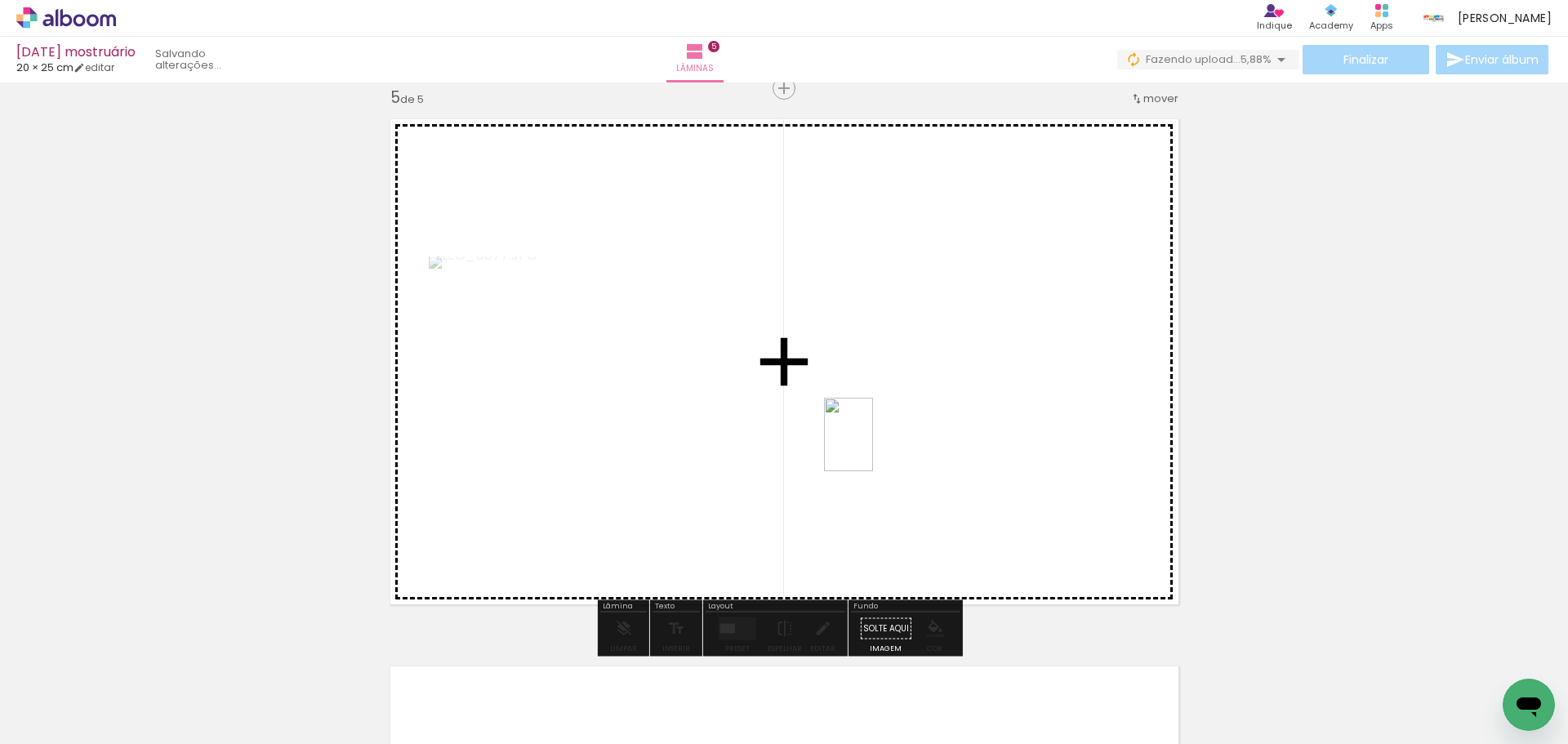
drag, startPoint x: 286, startPoint y: 681, endPoint x: 873, endPoint y: 447, distance: 631.9
click at [873, 447] on quentale-workspace at bounding box center [784, 372] width 1568 height 744
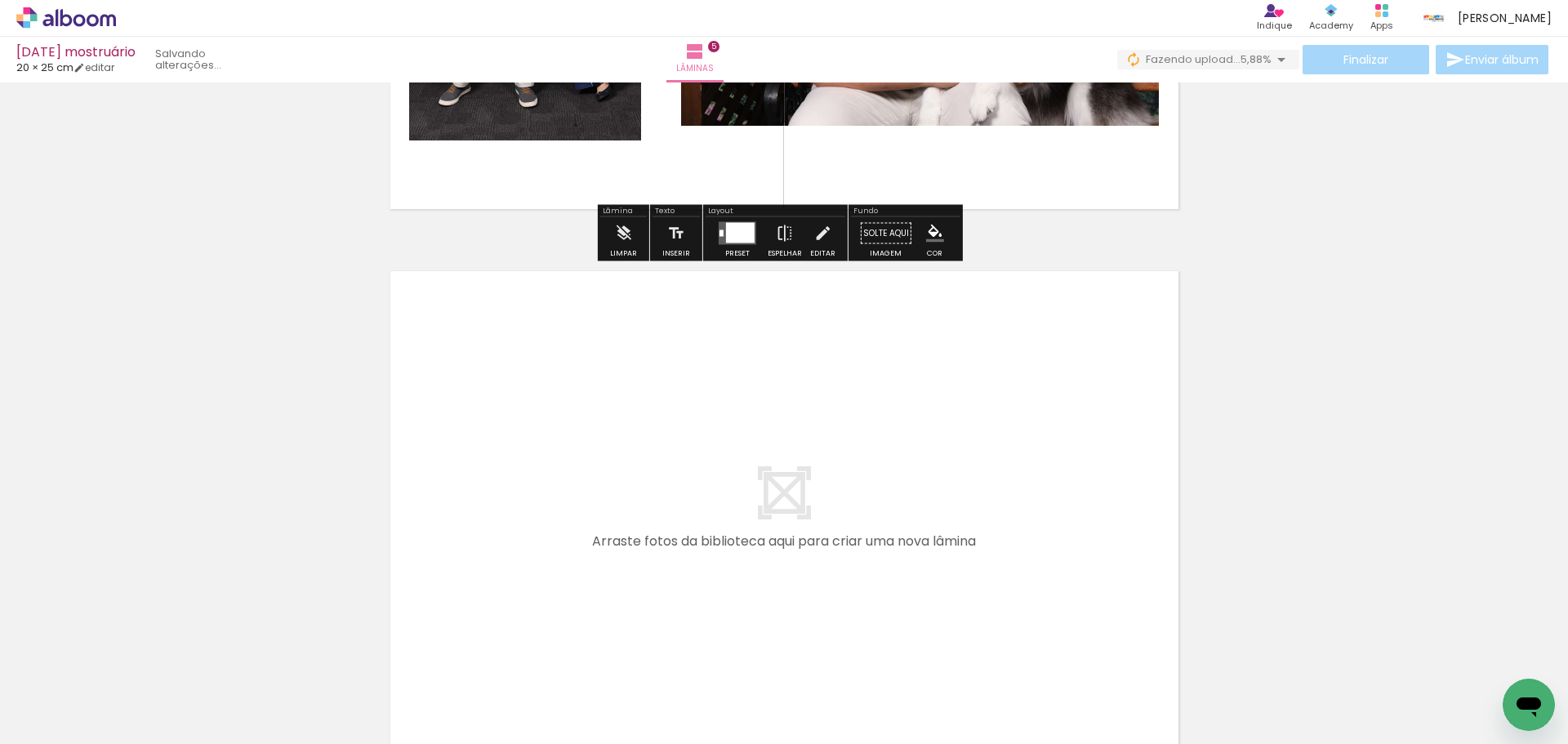
scroll to position [2619, 0]
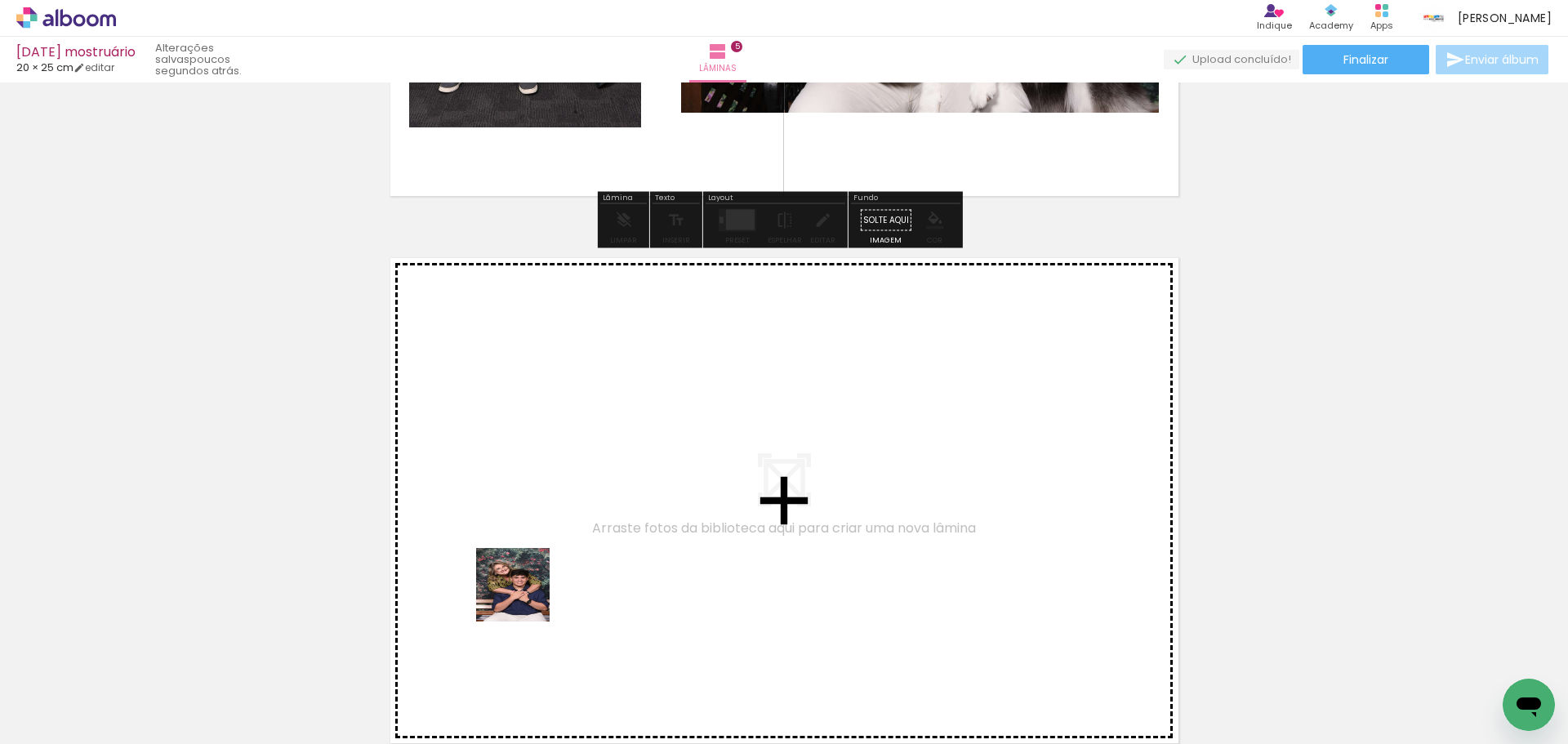
drag, startPoint x: 429, startPoint y: 709, endPoint x: 585, endPoint y: 514, distance: 249.7
click at [585, 514] on quentale-workspace at bounding box center [784, 372] width 1568 height 744
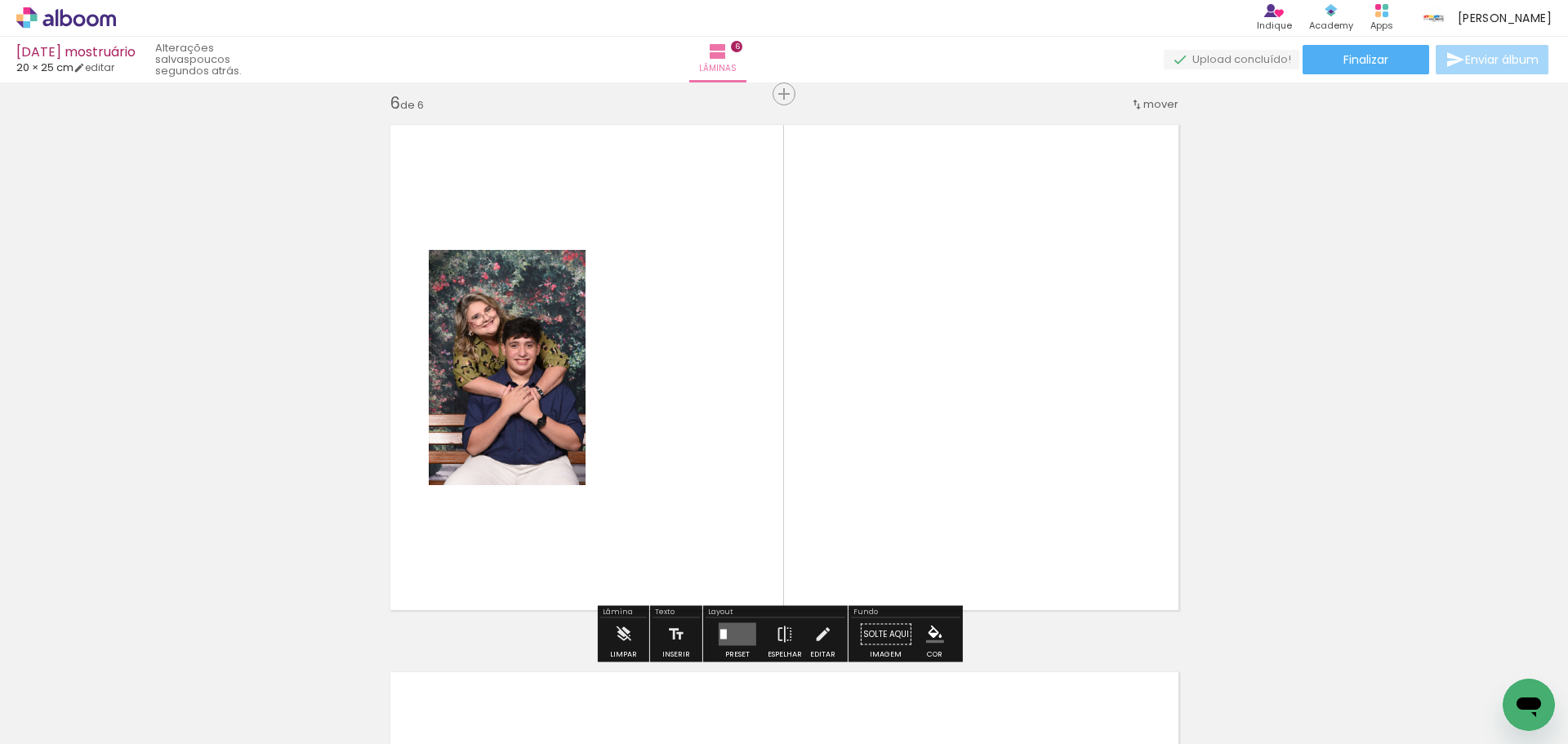
scroll to position [2758, 0]
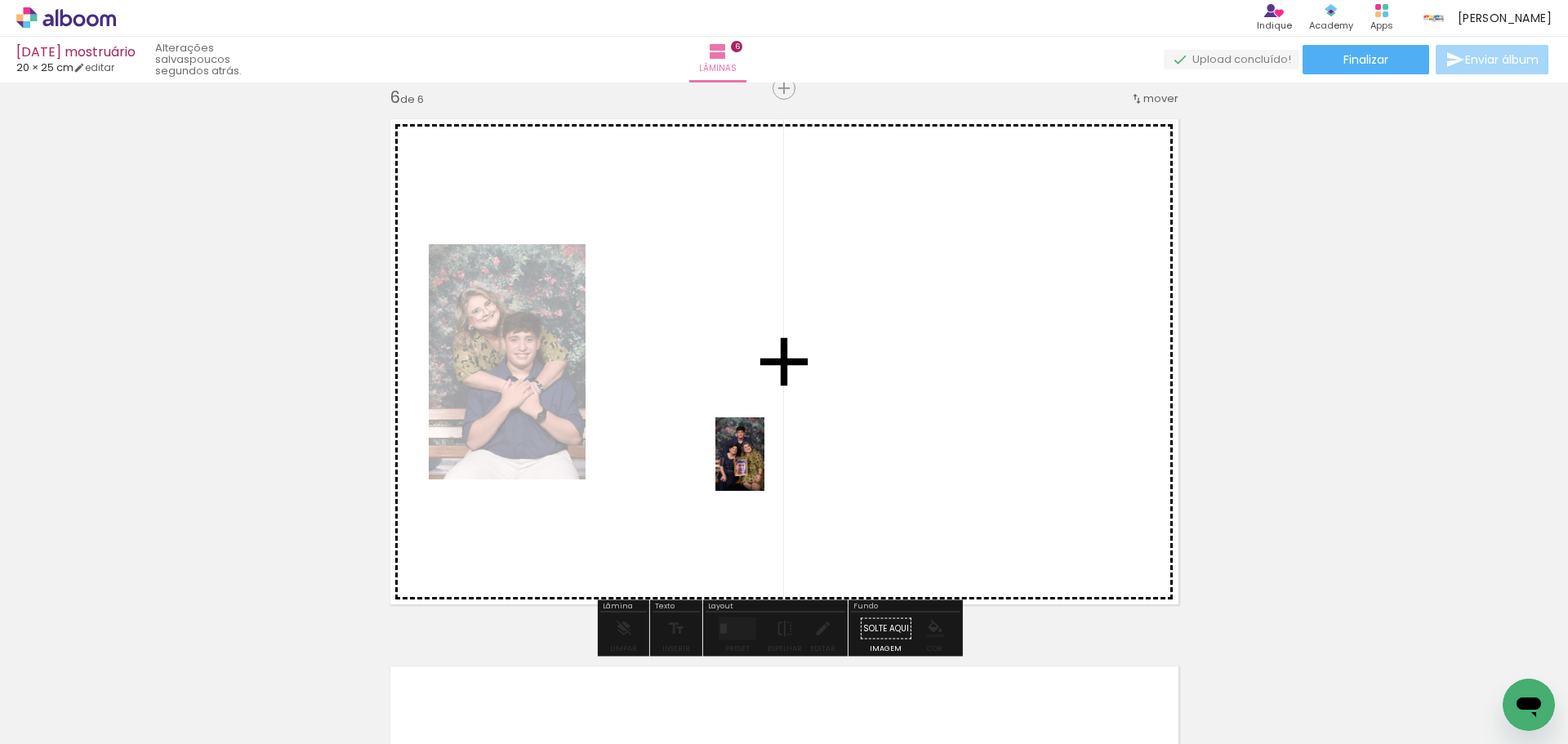
drag, startPoint x: 284, startPoint y: 700, endPoint x: 764, endPoint y: 466, distance: 534.0
click at [764, 466] on quentale-workspace at bounding box center [784, 372] width 1568 height 744
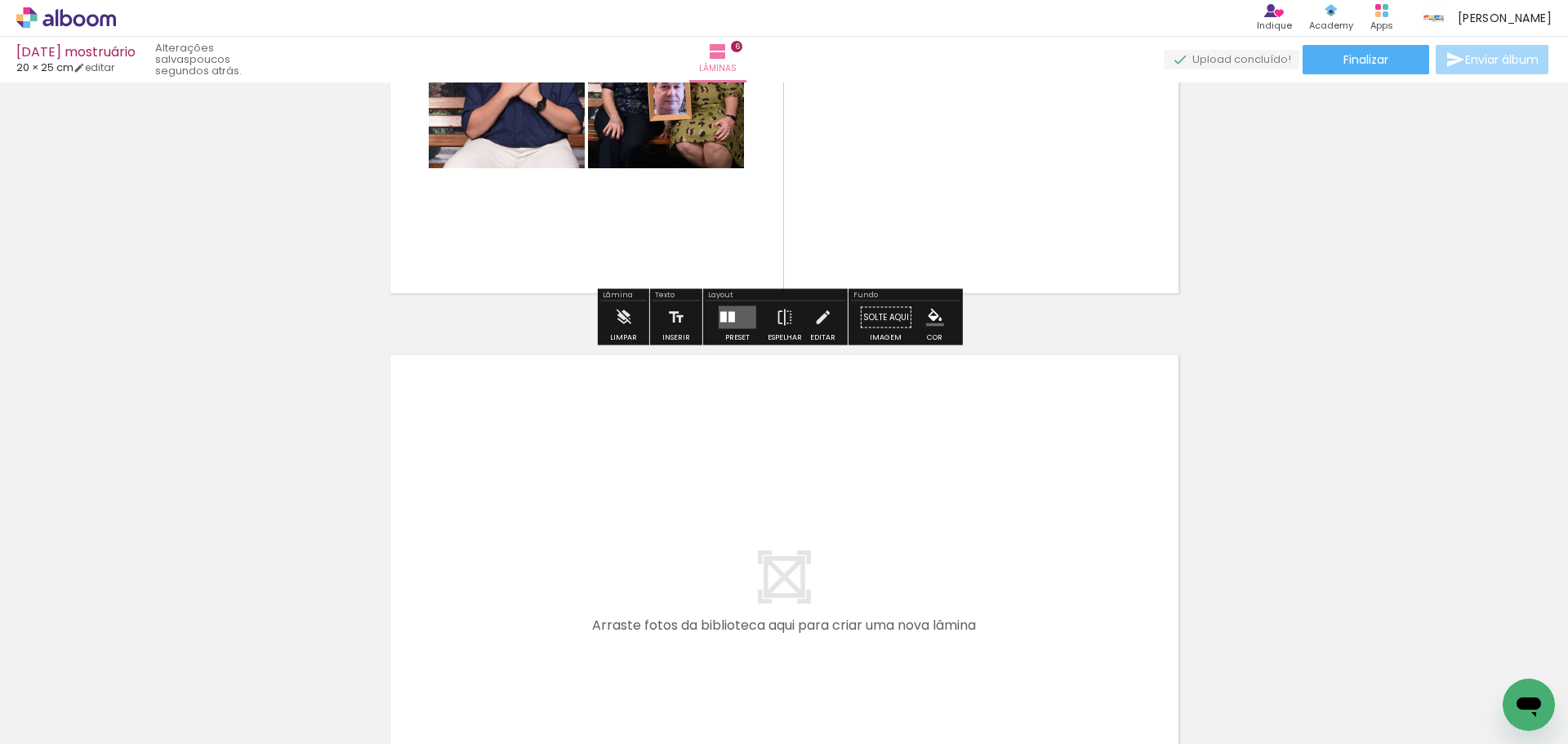
scroll to position [3085, 0]
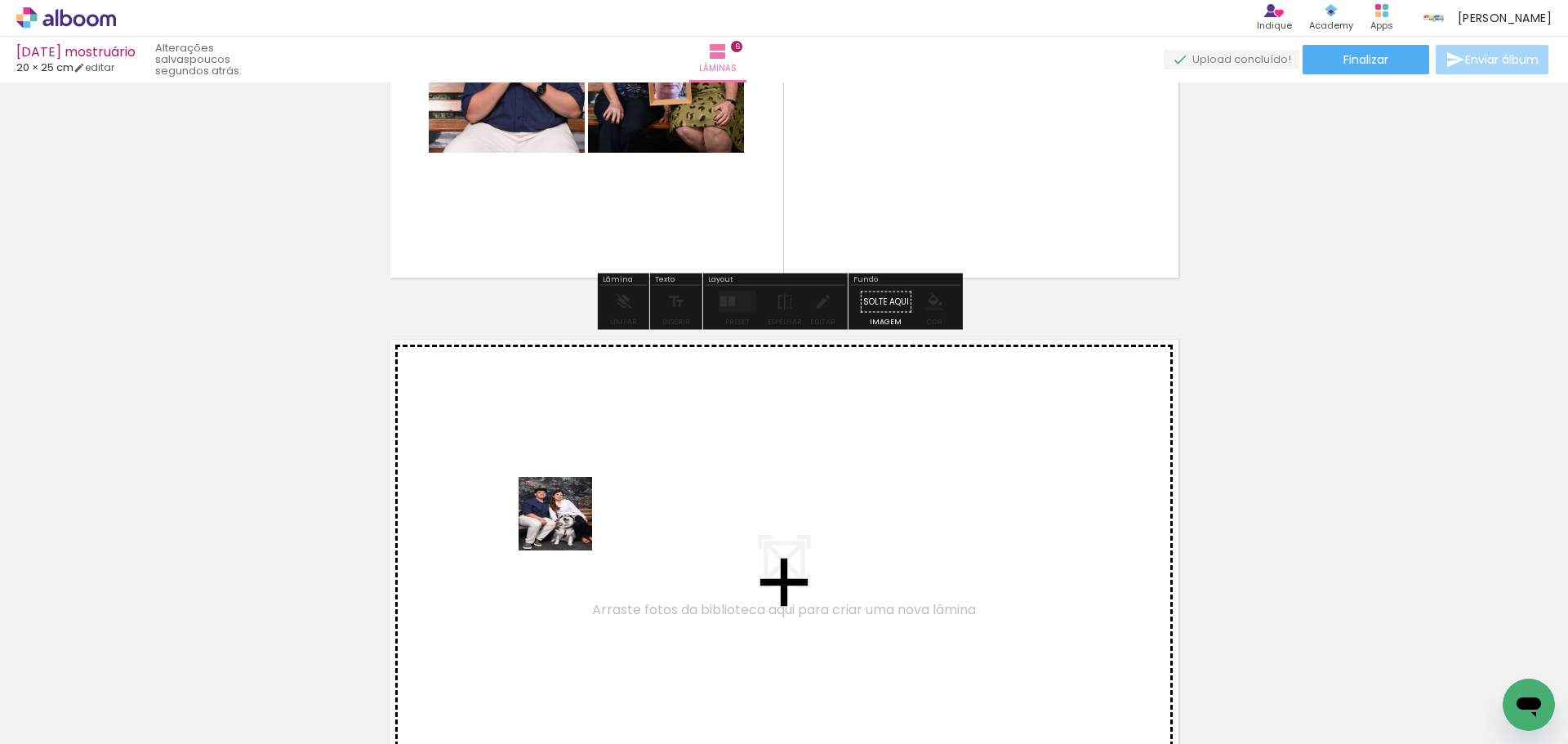
drag, startPoint x: 282, startPoint y: 692, endPoint x: 634, endPoint y: 502, distance: 400.0
click at [634, 502] on quentale-workspace at bounding box center [784, 372] width 1568 height 744
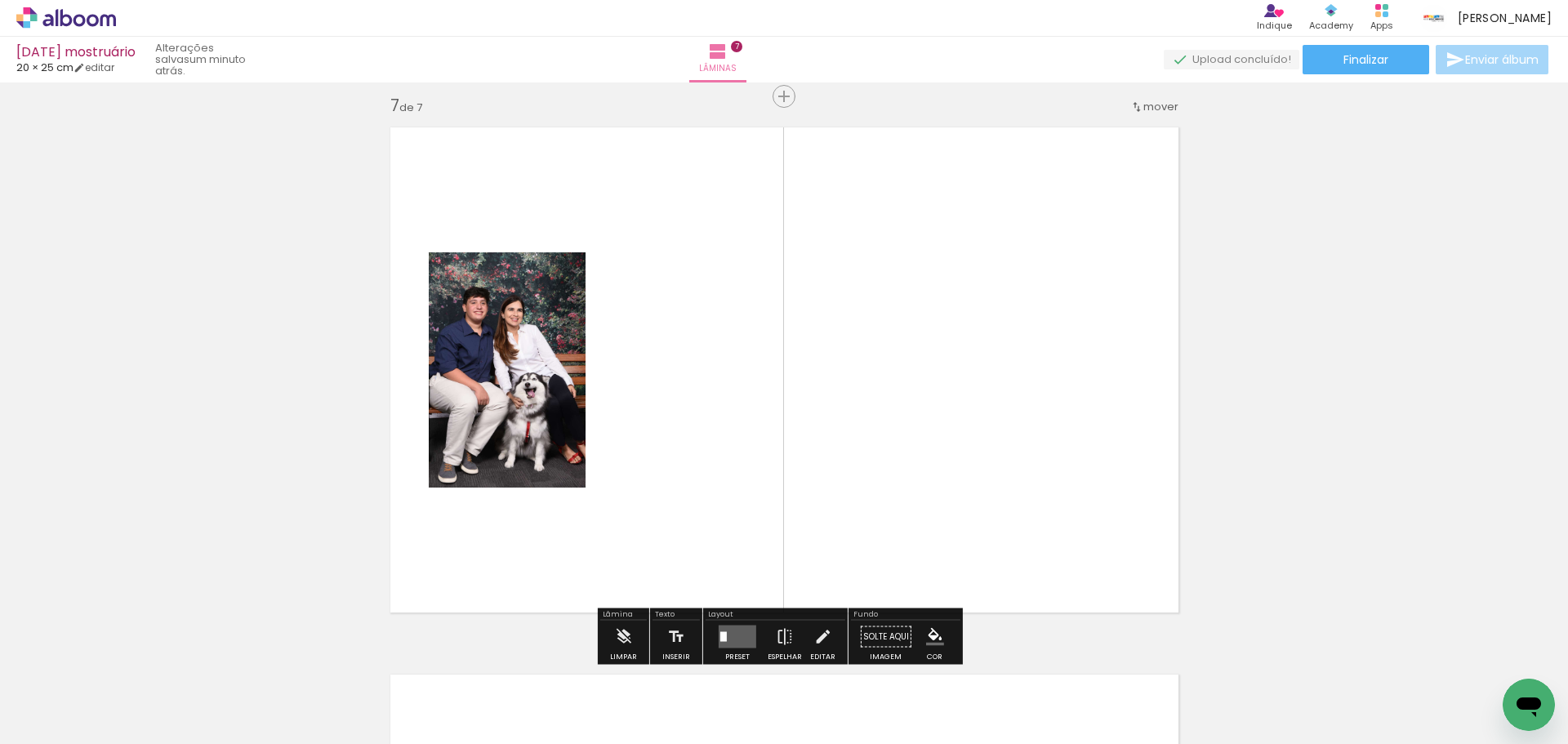
scroll to position [3306, 0]
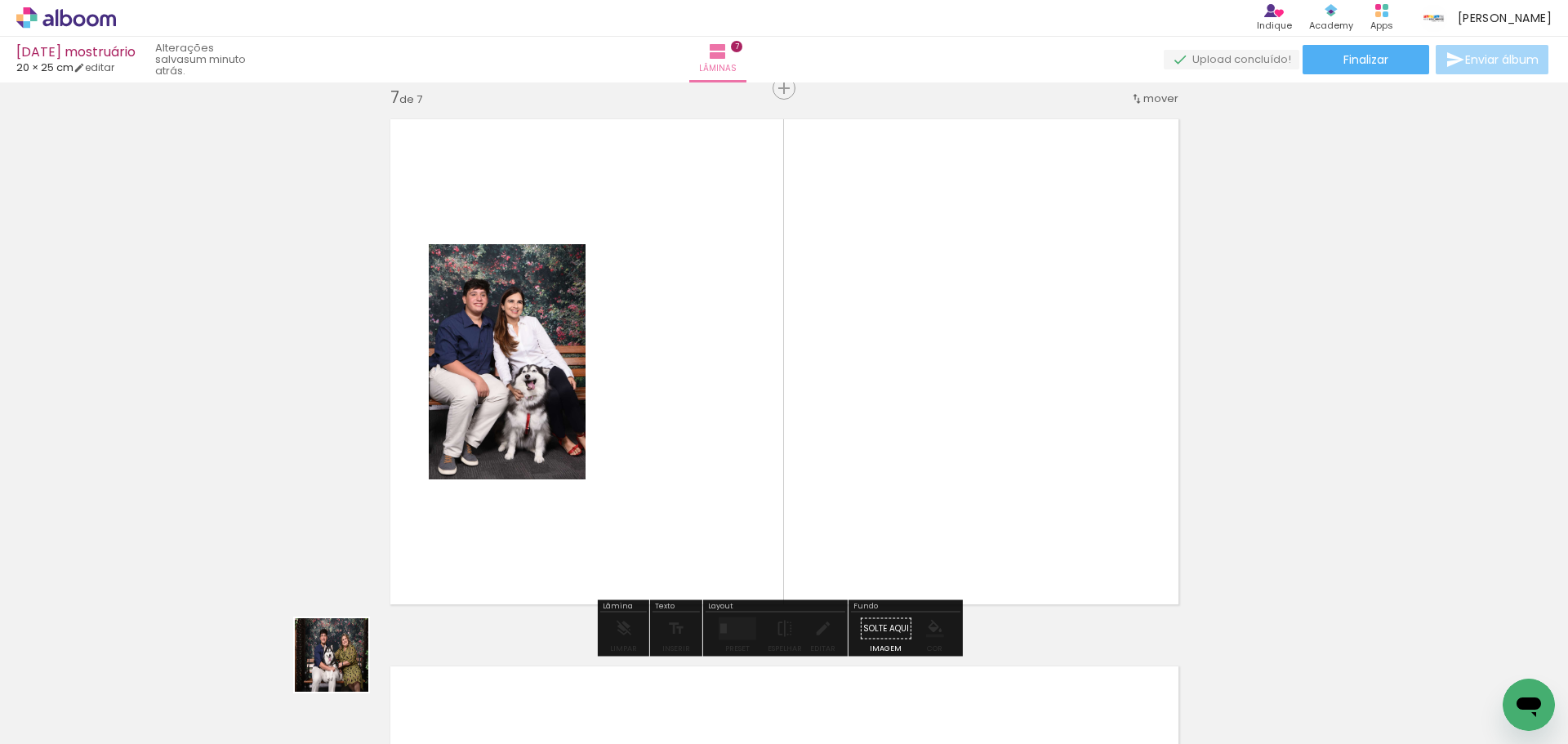
drag, startPoint x: 344, startPoint y: 667, endPoint x: 724, endPoint y: 484, distance: 421.8
click at [724, 484] on quentale-workspace at bounding box center [784, 372] width 1568 height 744
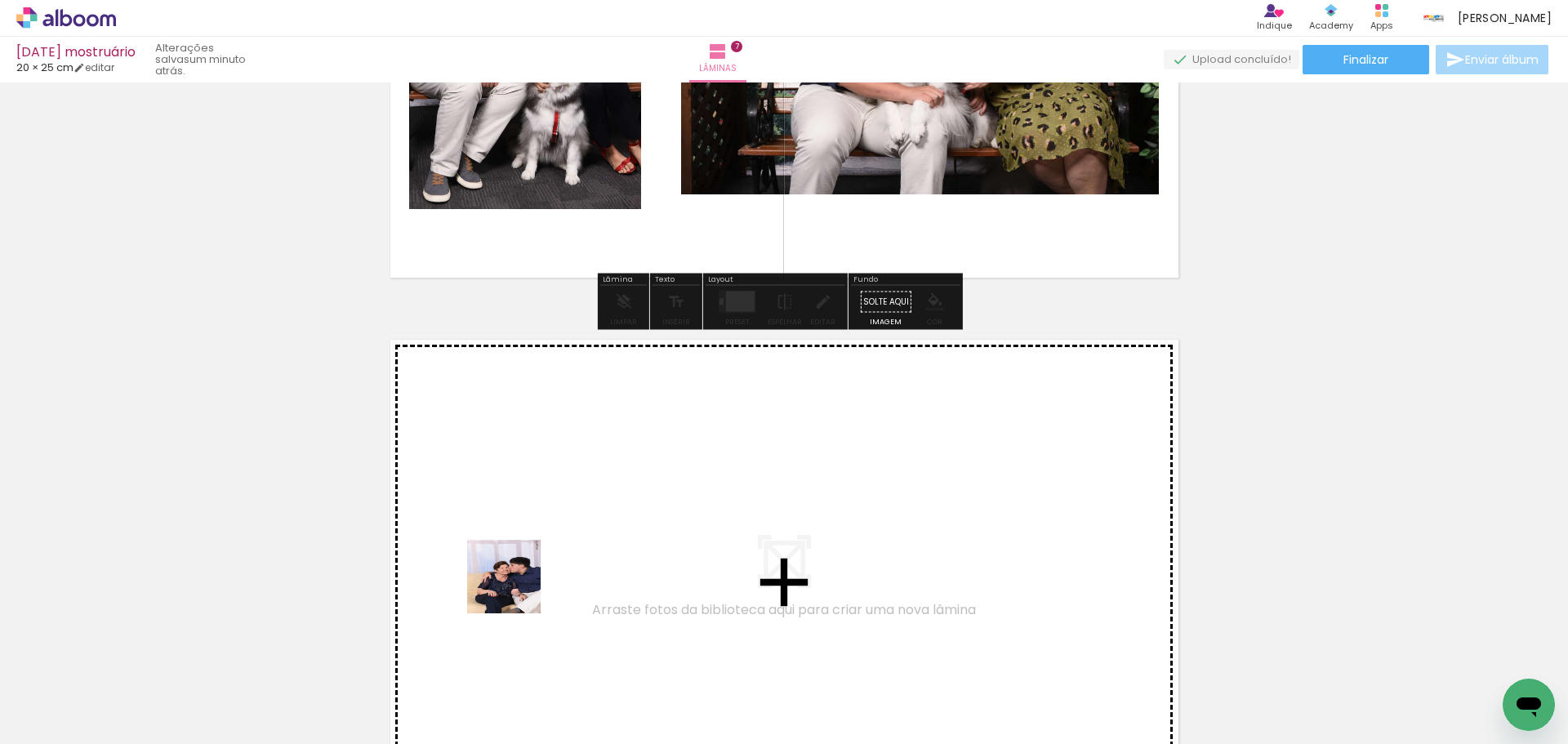
drag, startPoint x: 358, startPoint y: 717, endPoint x: 539, endPoint y: 566, distance: 235.7
click at [539, 566] on quentale-workspace at bounding box center [784, 372] width 1568 height 744
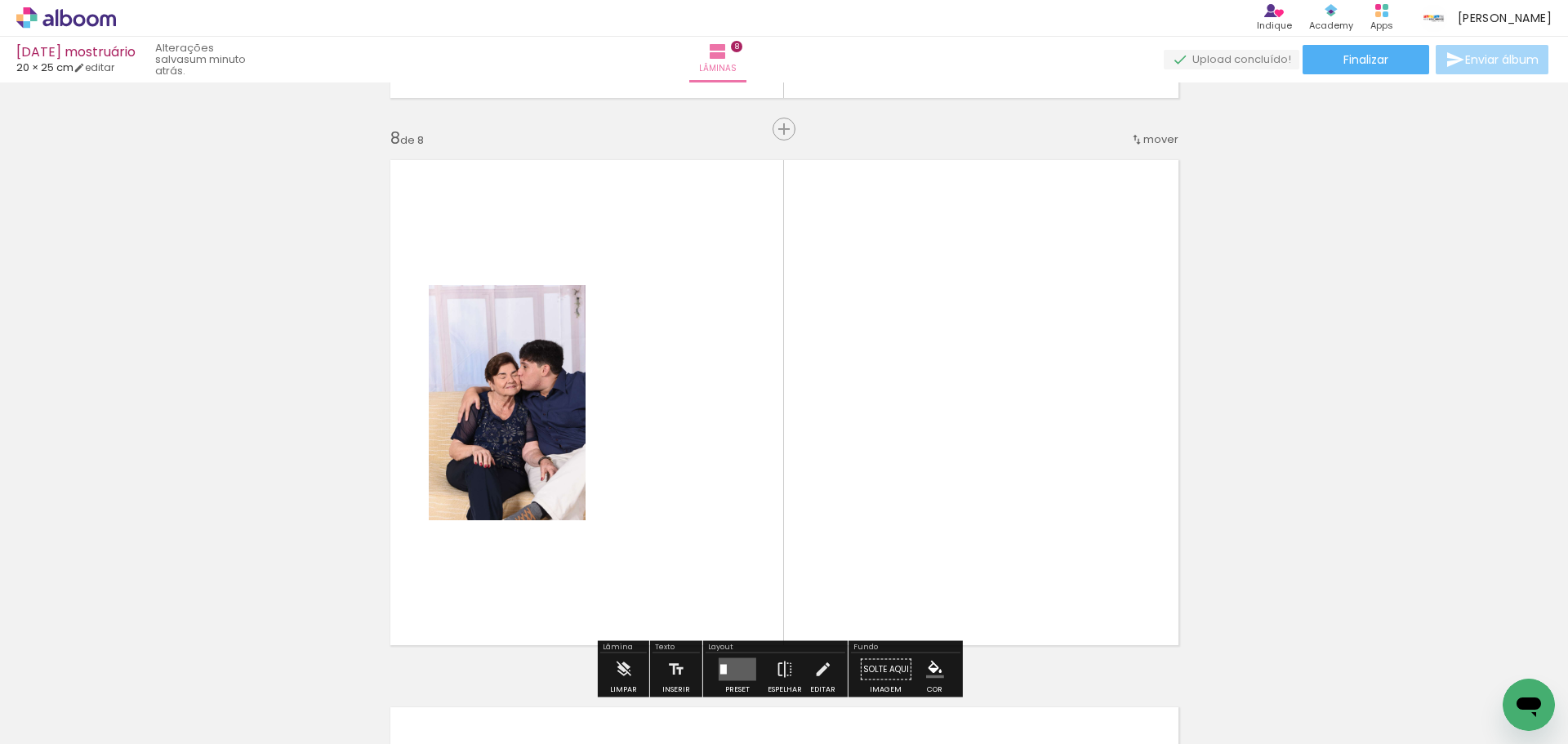
scroll to position [3853, 0]
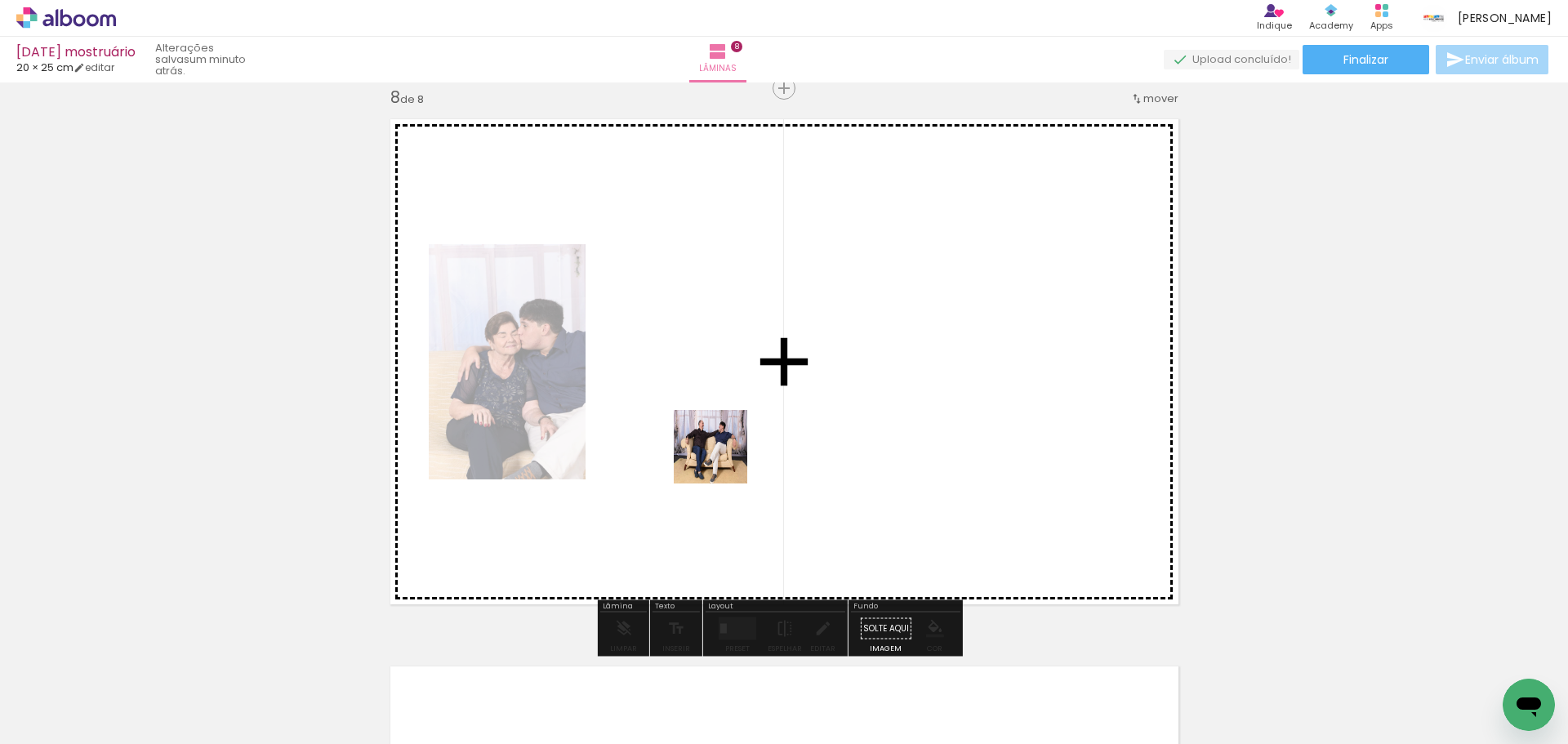
drag, startPoint x: 368, startPoint y: 673, endPoint x: 830, endPoint y: 385, distance: 544.4
click at [830, 385] on quentale-workspace at bounding box center [784, 372] width 1568 height 744
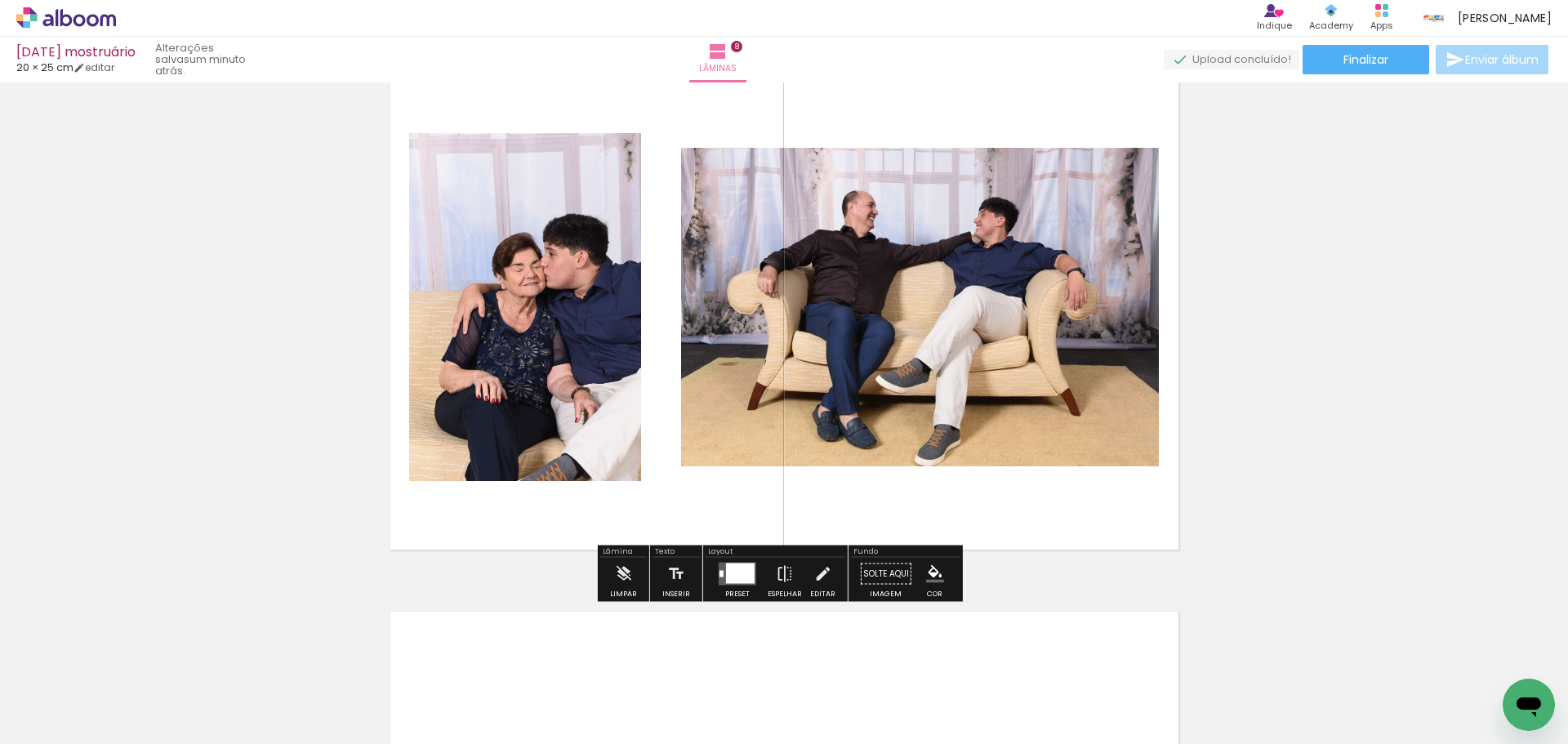
scroll to position [4261, 0]
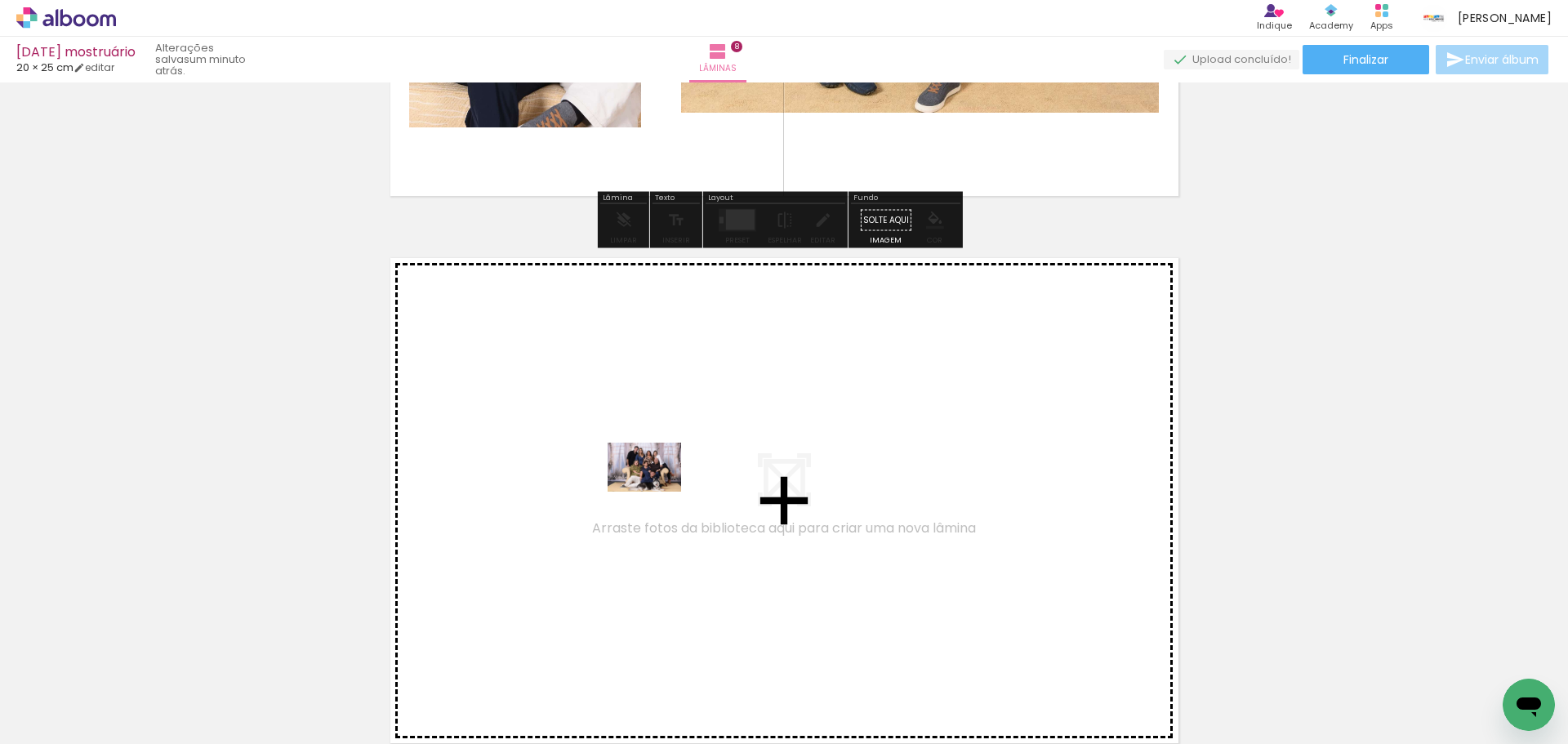
drag, startPoint x: 168, startPoint y: 697, endPoint x: 657, endPoint y: 492, distance: 530.2
click at [657, 492] on quentale-workspace at bounding box center [784, 372] width 1568 height 744
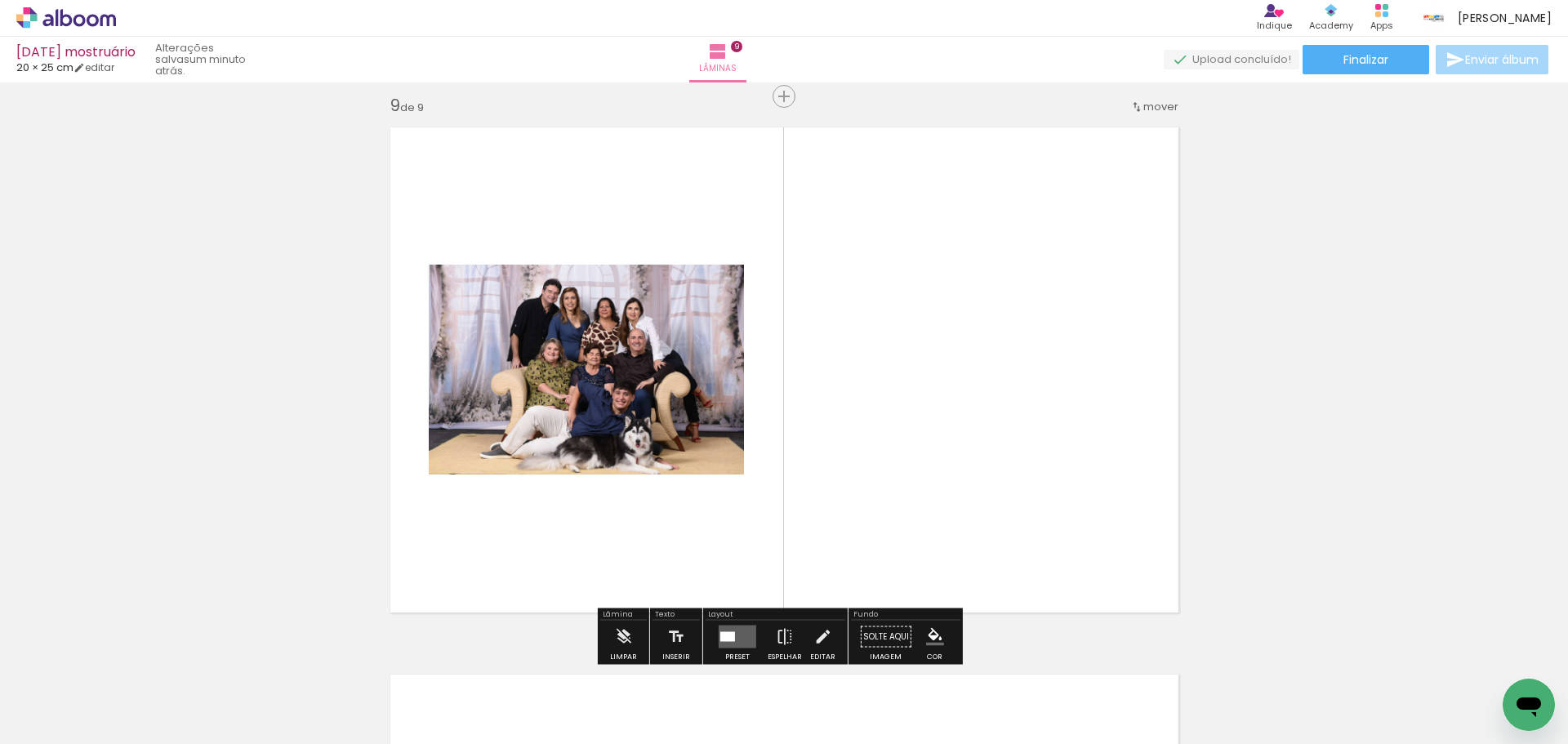
scroll to position [4401, 0]
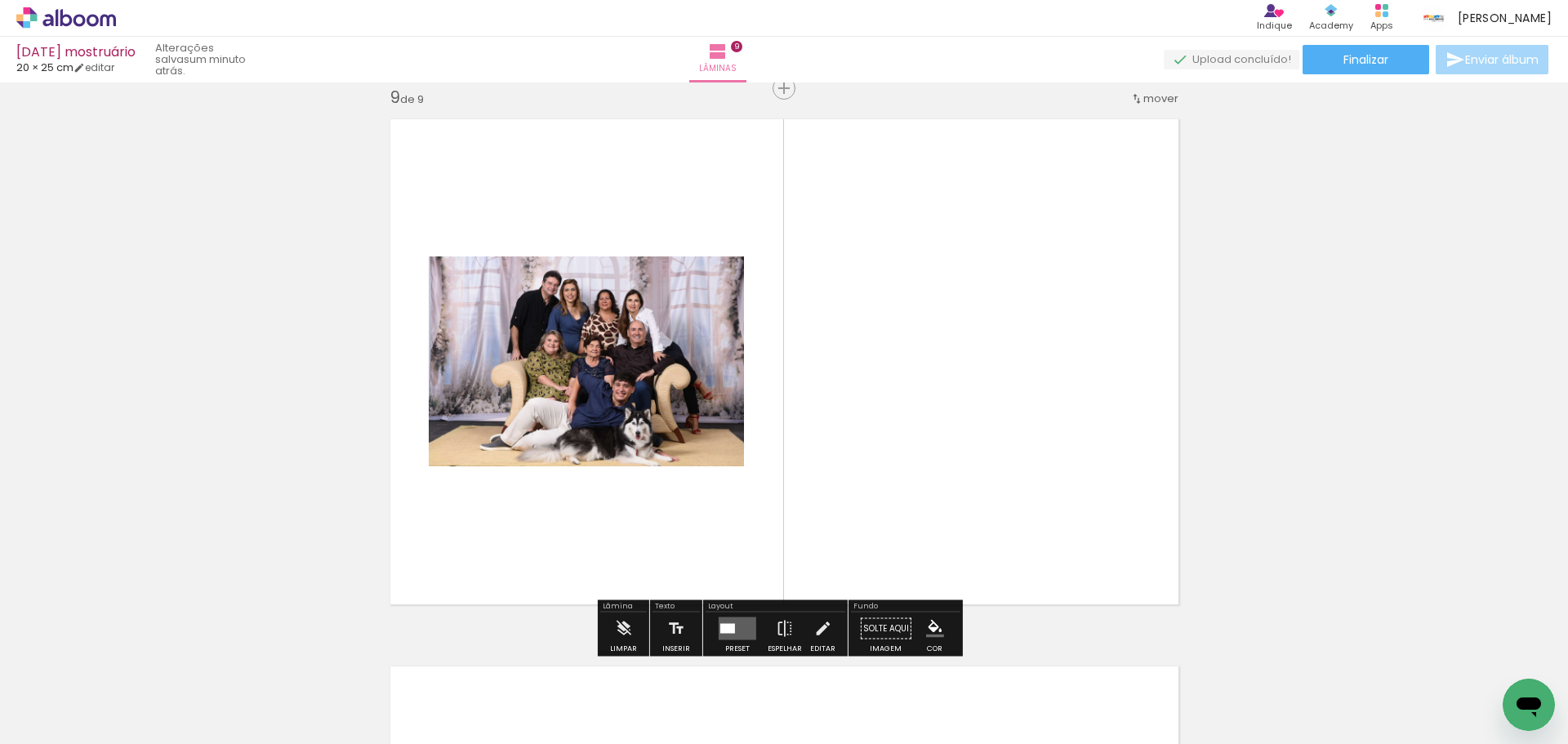
drag, startPoint x: 725, startPoint y: 628, endPoint x: 743, endPoint y: 620, distance: 19.7
click at [725, 629] on div at bounding box center [727, 629] width 15 height 10
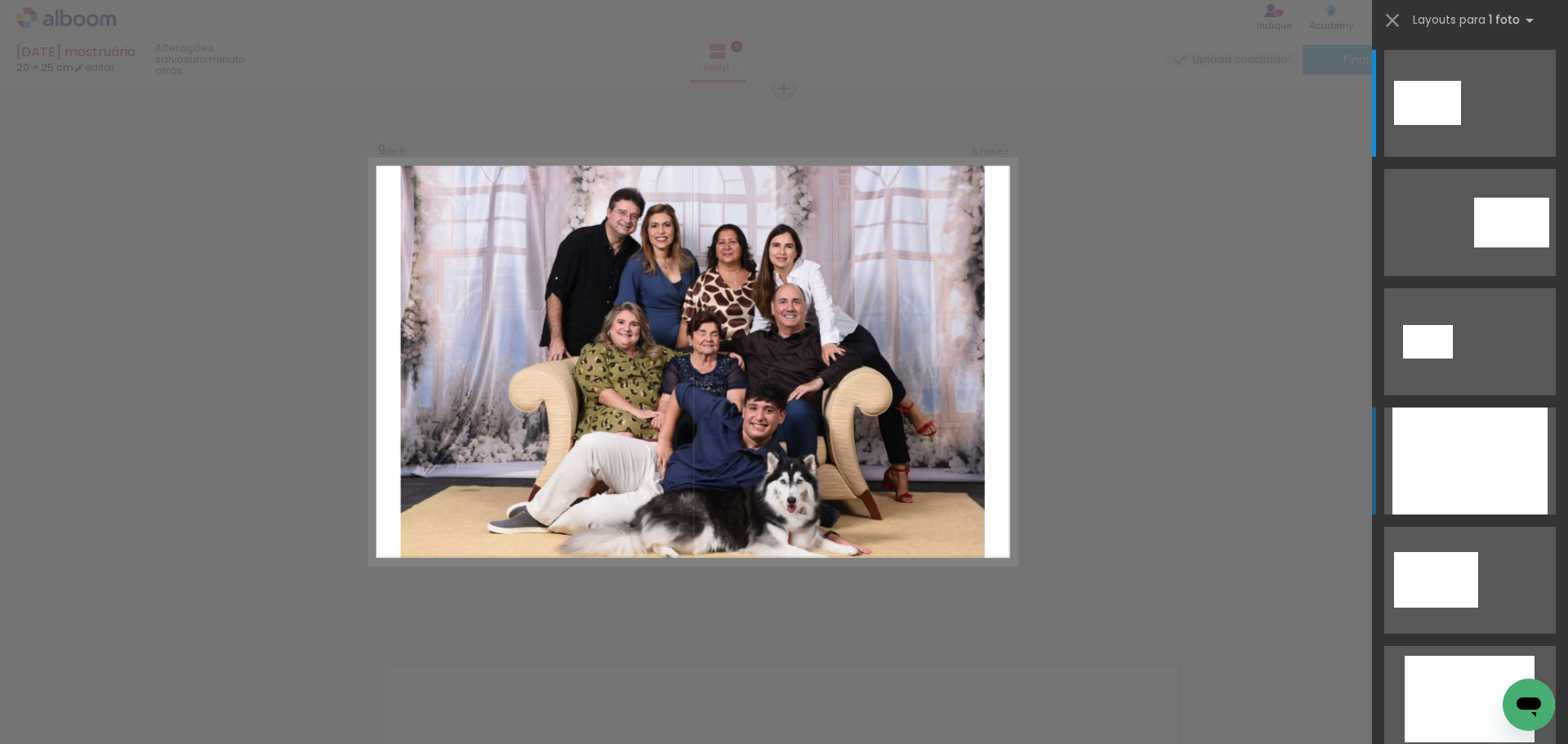
click at [1425, 472] on div at bounding box center [1470, 460] width 155 height 107
